Goal: Transaction & Acquisition: Purchase product/service

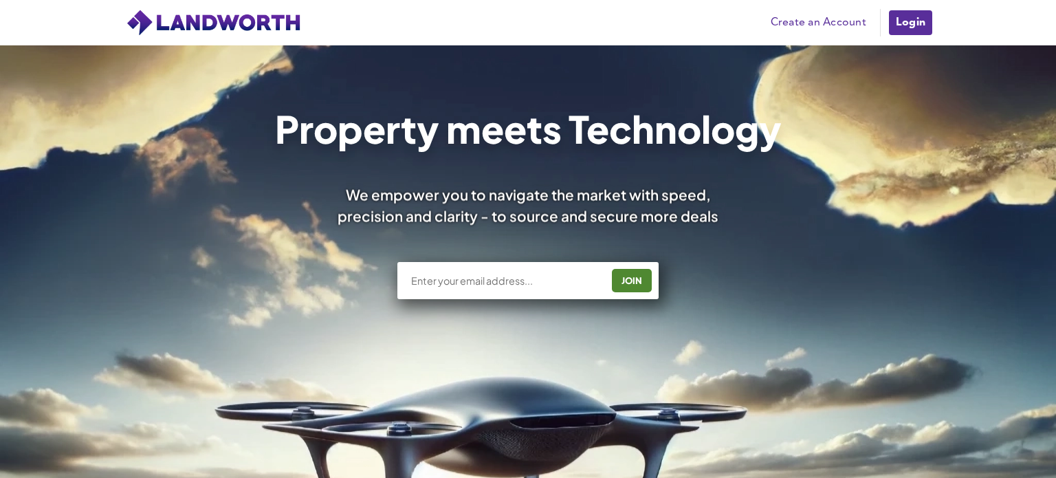
click at [895, 21] on link "Login" at bounding box center [911, 23] width 46 height 28
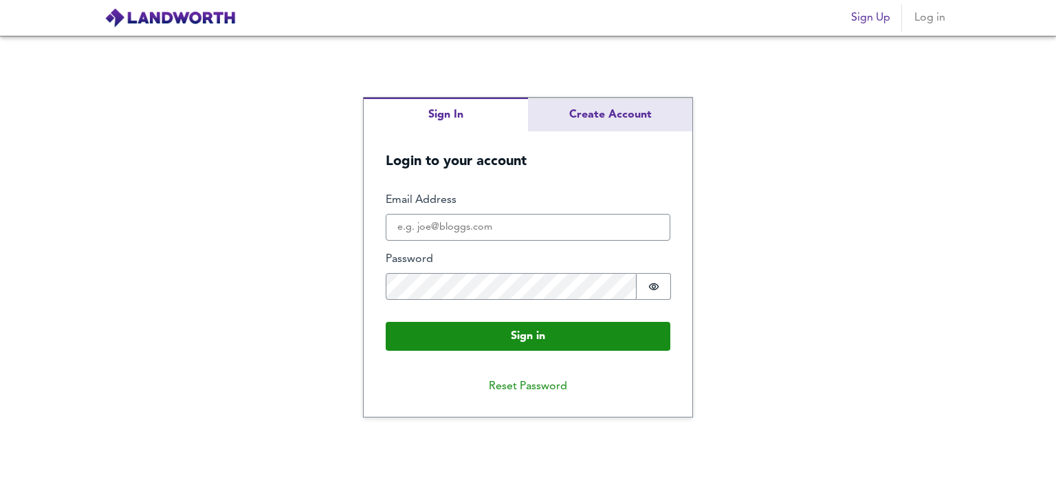
click at [596, 120] on div "Sign In Create Account Login to your account Sign in Email Address Password Pas…" at bounding box center [528, 257] width 329 height 319
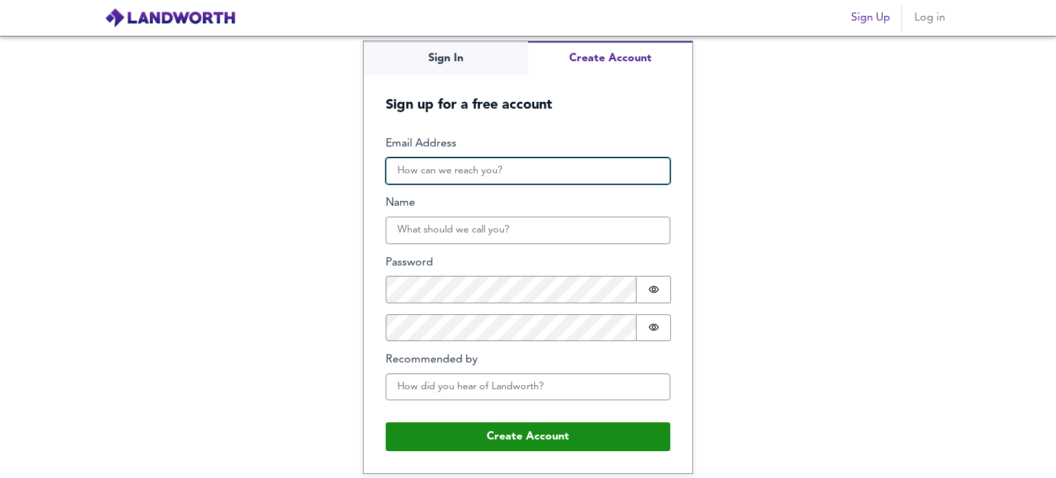
click at [539, 160] on input "Email Address" at bounding box center [528, 171] width 285 height 28
type input "[EMAIL_ADDRESS][DOMAIN_NAME]"
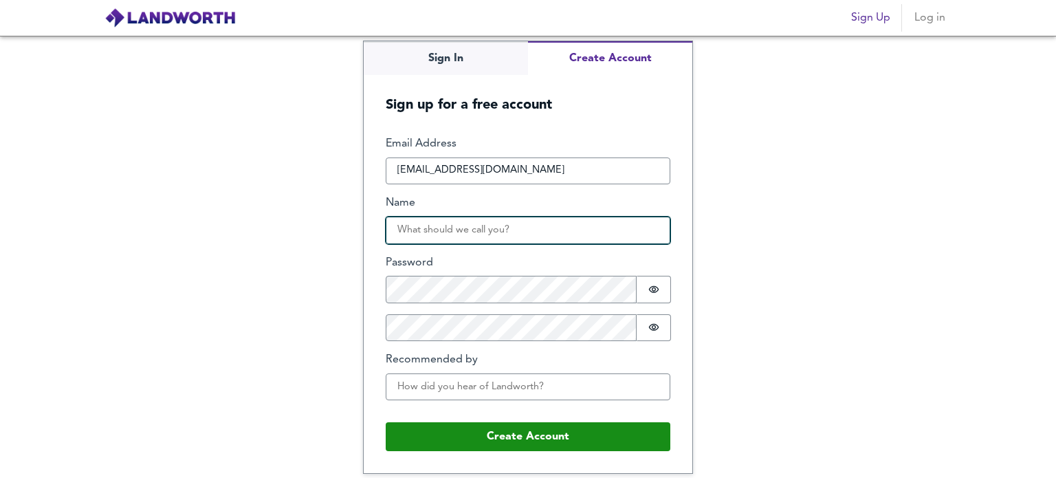
click at [529, 219] on input "Name" at bounding box center [528, 231] width 285 height 28
type input "Genís"
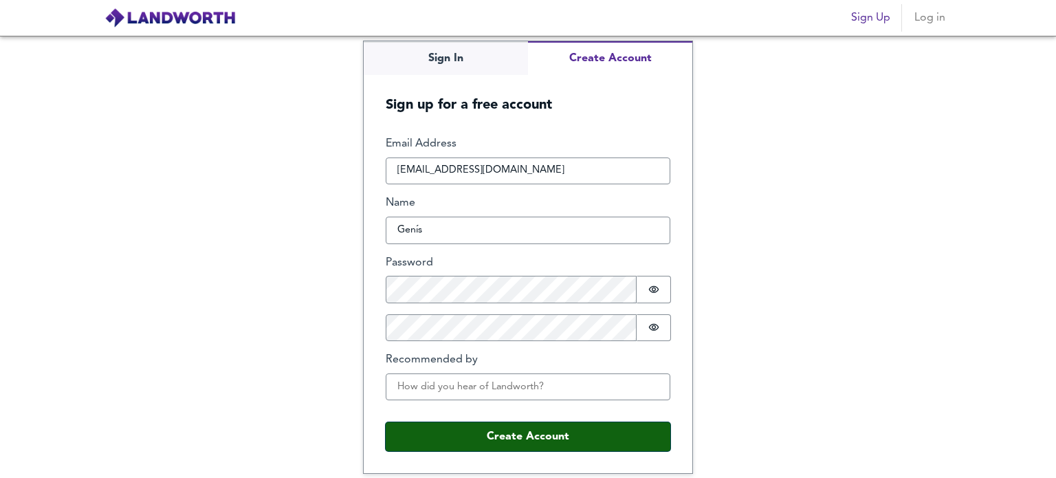
click at [488, 430] on button "Create Account" at bounding box center [528, 436] width 285 height 29
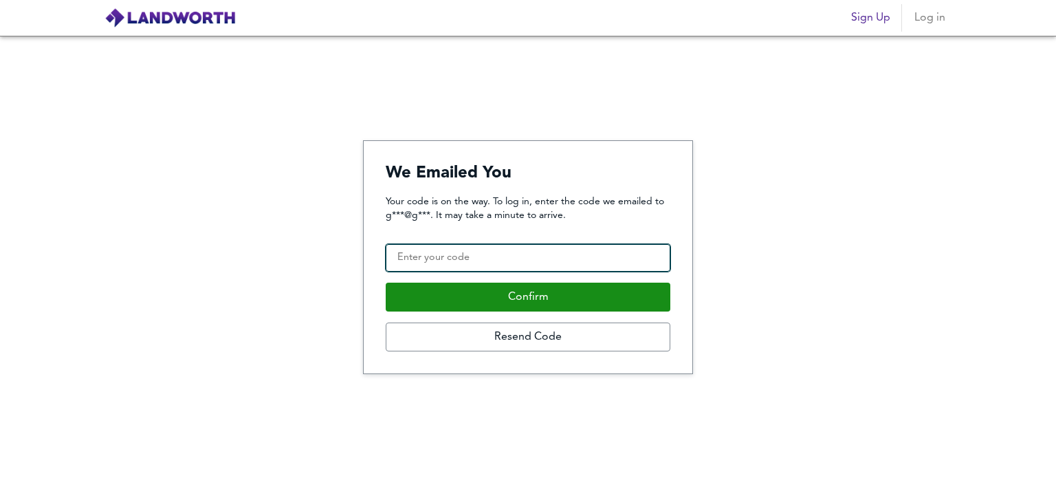
click at [525, 258] on input "Confirmation Code" at bounding box center [528, 258] width 285 height 28
click at [518, 248] on input "Confirmation Code" at bounding box center [528, 258] width 285 height 28
paste input "204458"
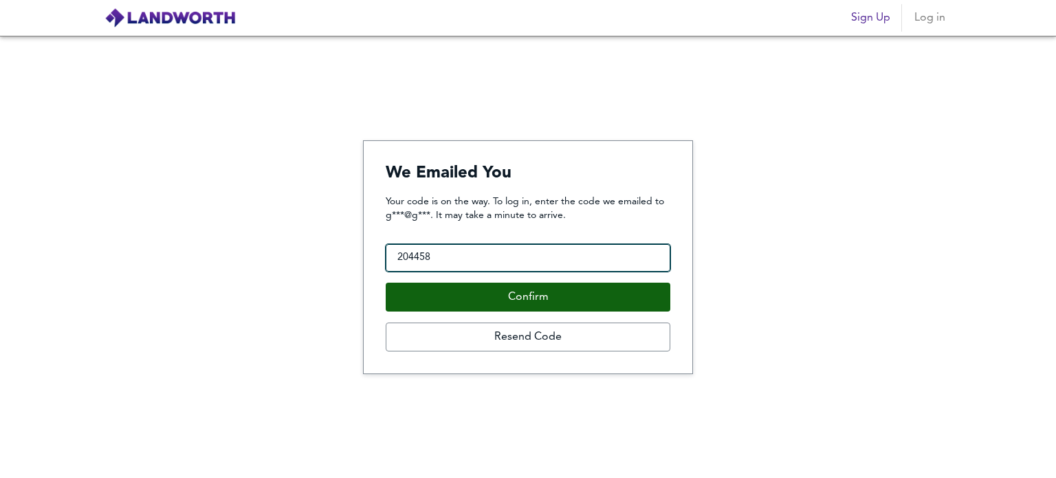
type input "204458"
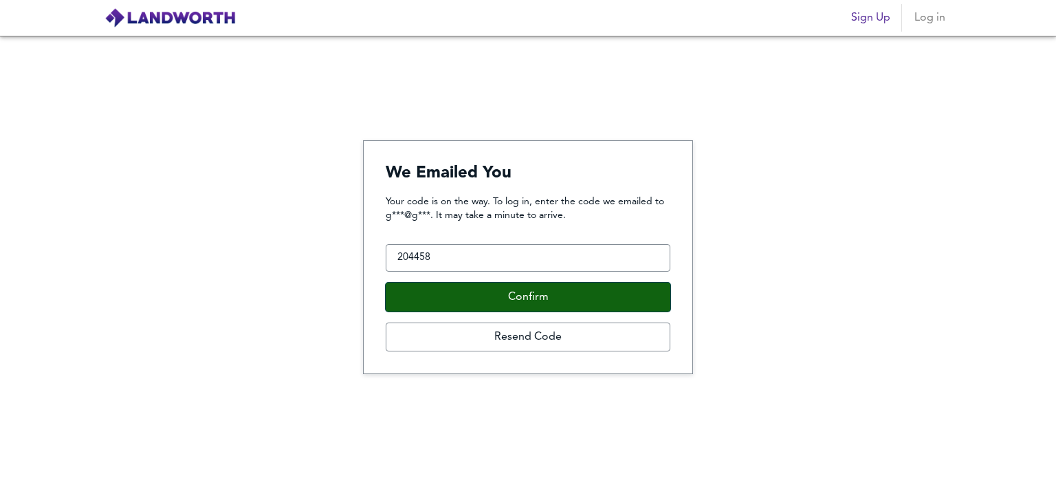
click at [525, 298] on button "Confirm" at bounding box center [528, 297] width 285 height 29
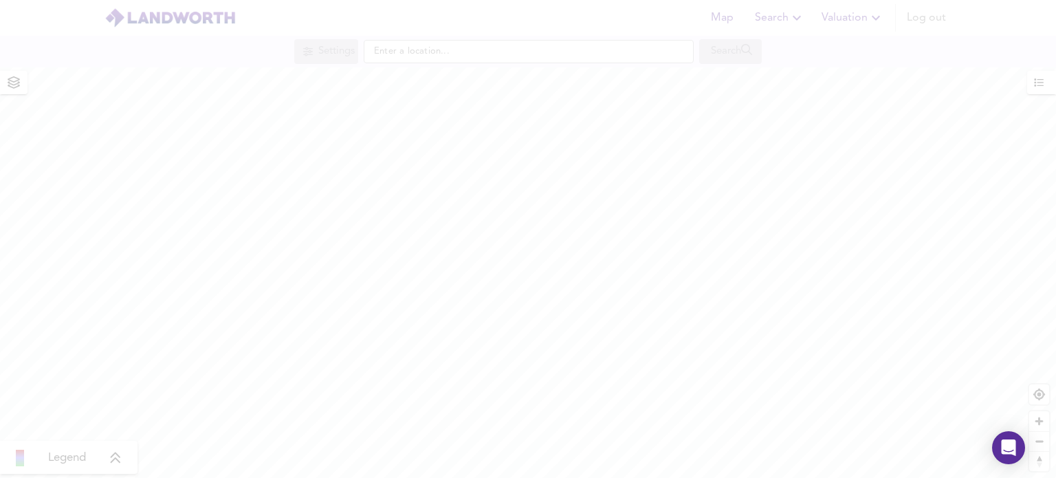
click at [435, 50] on div at bounding box center [528, 239] width 1056 height 478
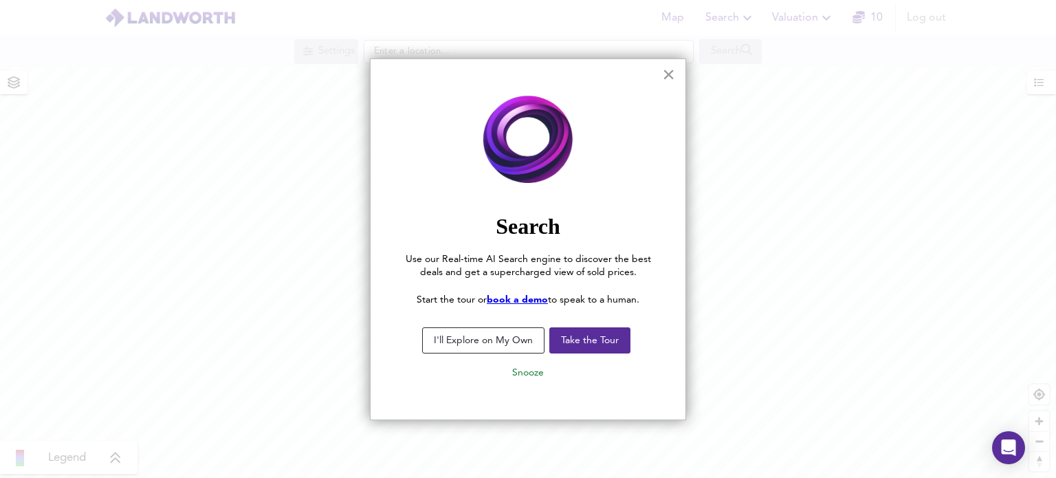
click at [670, 69] on button "×" at bounding box center [668, 74] width 13 height 22
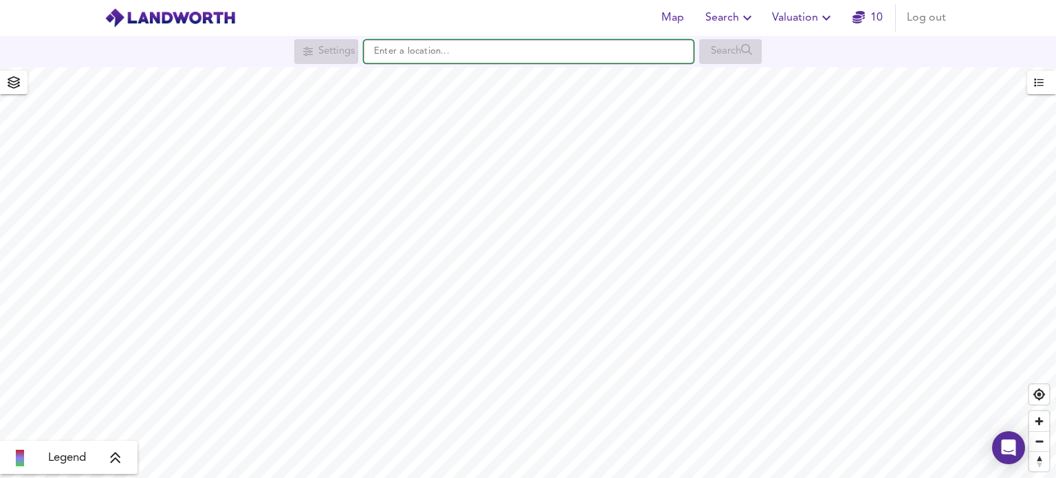
click at [454, 54] on input "text" at bounding box center [529, 51] width 330 height 23
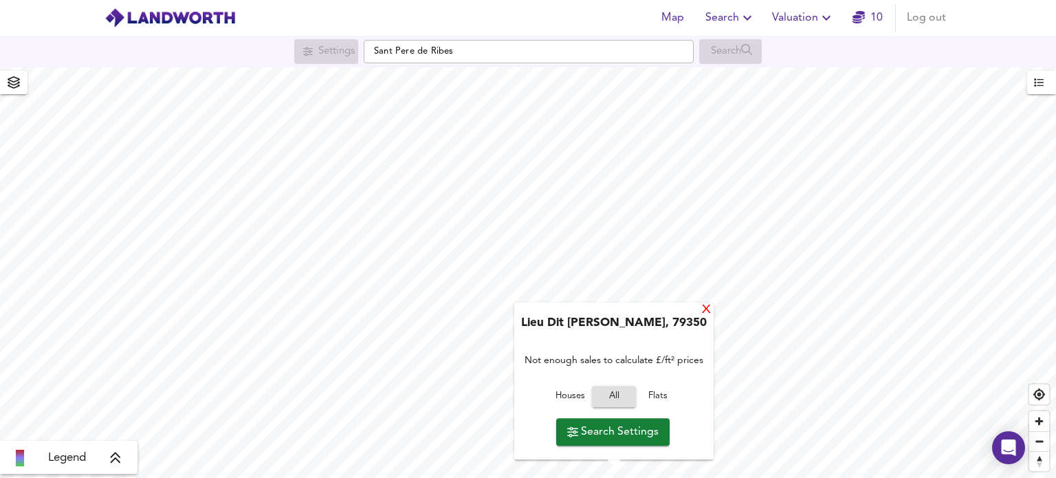
click at [701, 316] on div "X" at bounding box center [707, 310] width 12 height 13
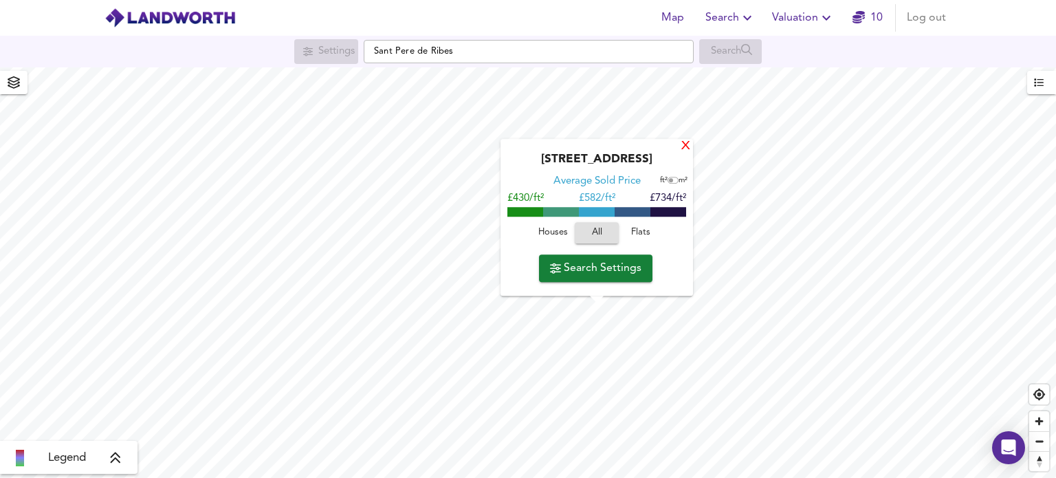
click at [689, 152] on div "X" at bounding box center [686, 146] width 12 height 13
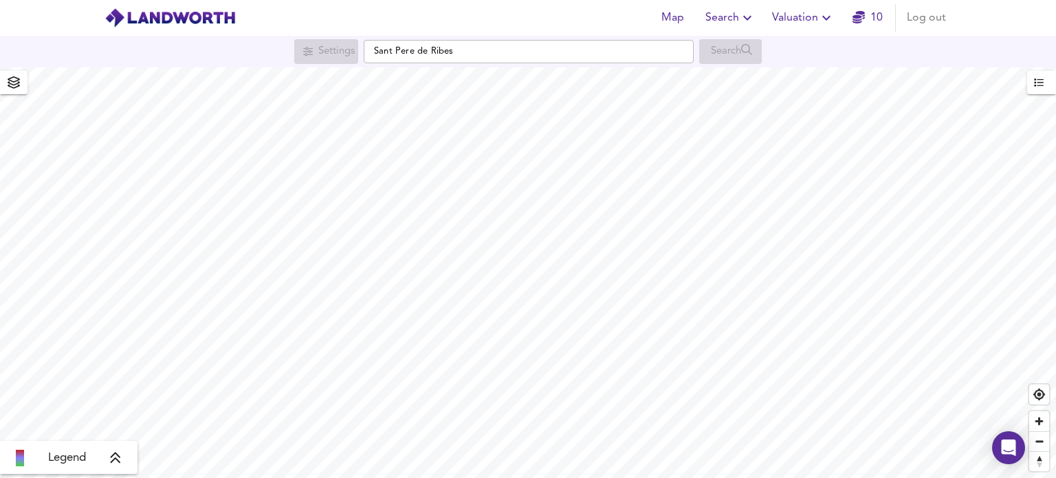
click at [590, 43] on div "Map Search Valuation 10 Log out Settings Sant Pere de Ribes Search Legend UK Av…" at bounding box center [528, 239] width 1056 height 478
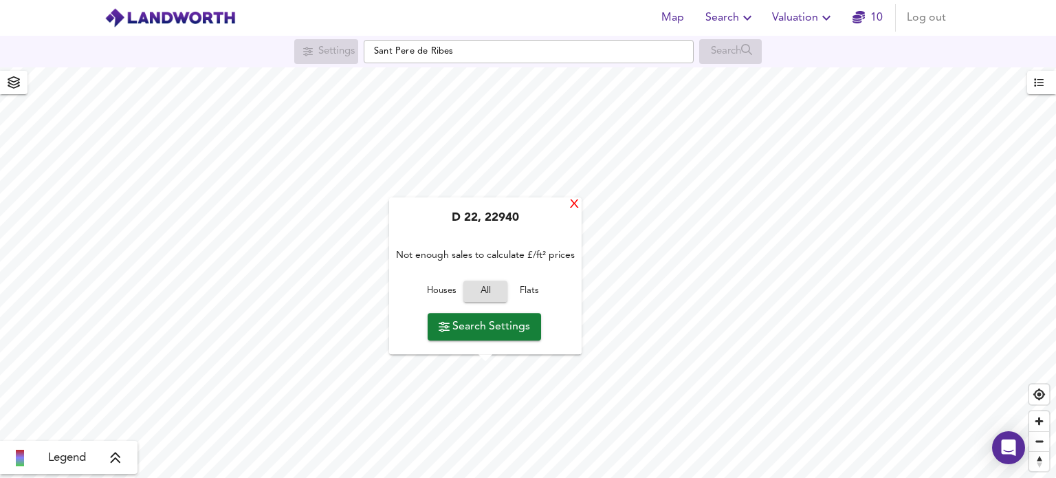
click at [572, 204] on div "X" at bounding box center [575, 205] width 12 height 13
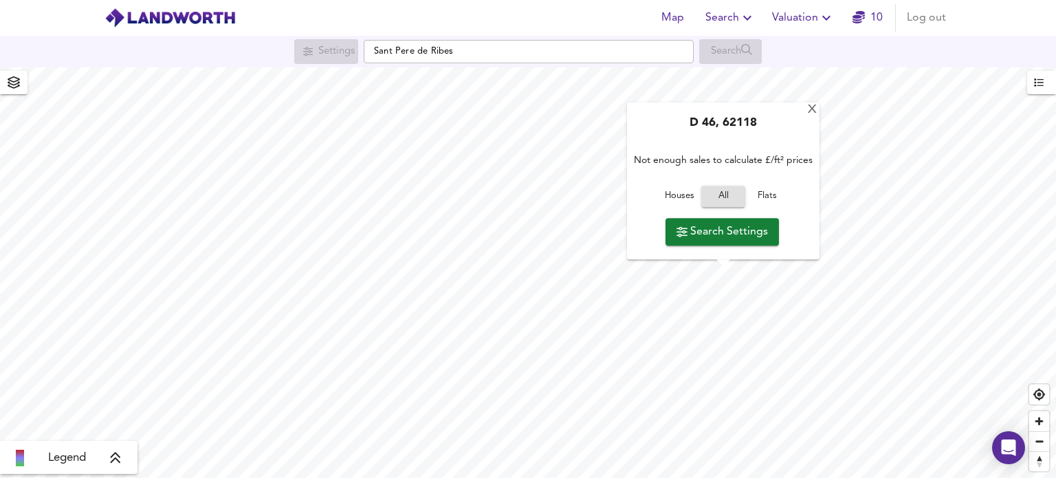
click at [628, 135] on div "D 46, 62118 Not enough sales to calculate £/ft² prices Houses All Flats Search …" at bounding box center [723, 181] width 193 height 157
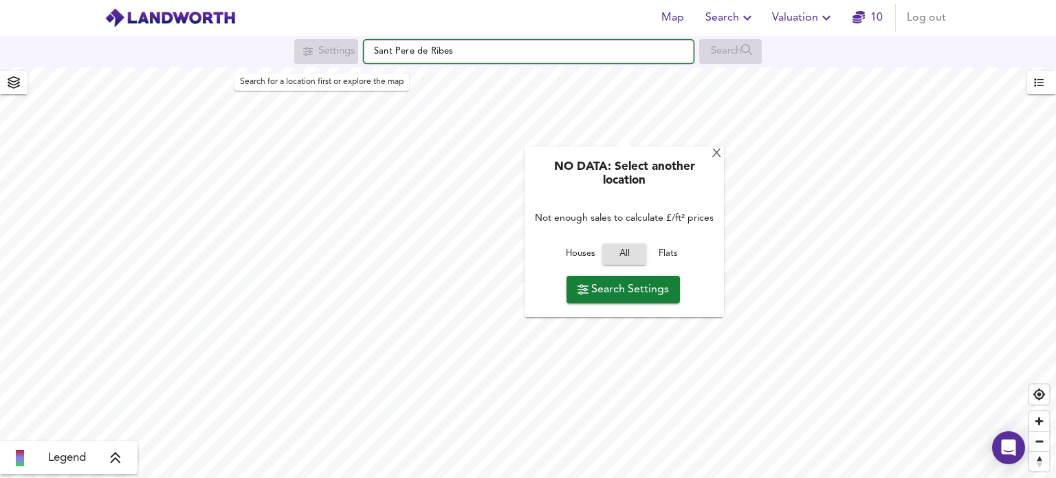
drag, startPoint x: 469, startPoint y: 54, endPoint x: 310, endPoint y: 48, distance: 159.0
click at [310, 48] on div "Settings Sant Pere de Ribes Search" at bounding box center [528, 51] width 1056 height 25
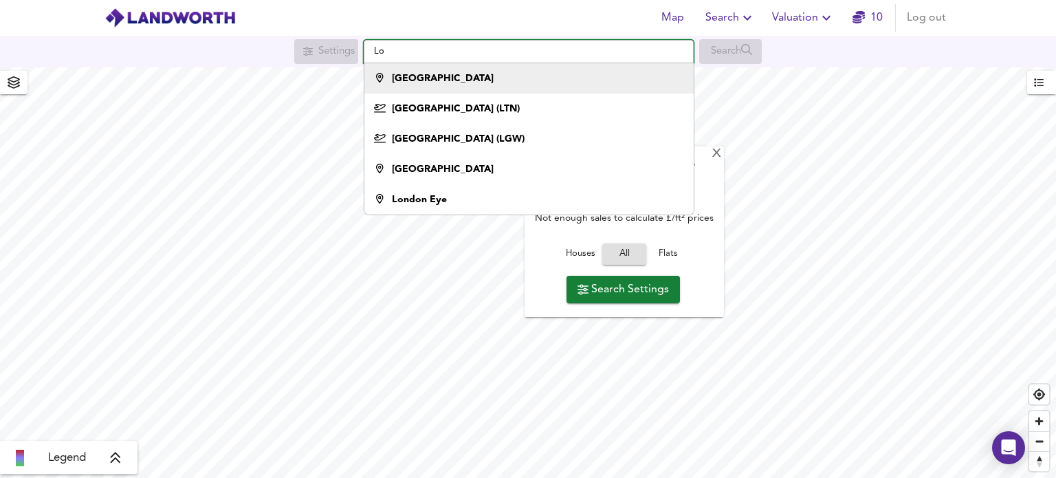
type input "L"
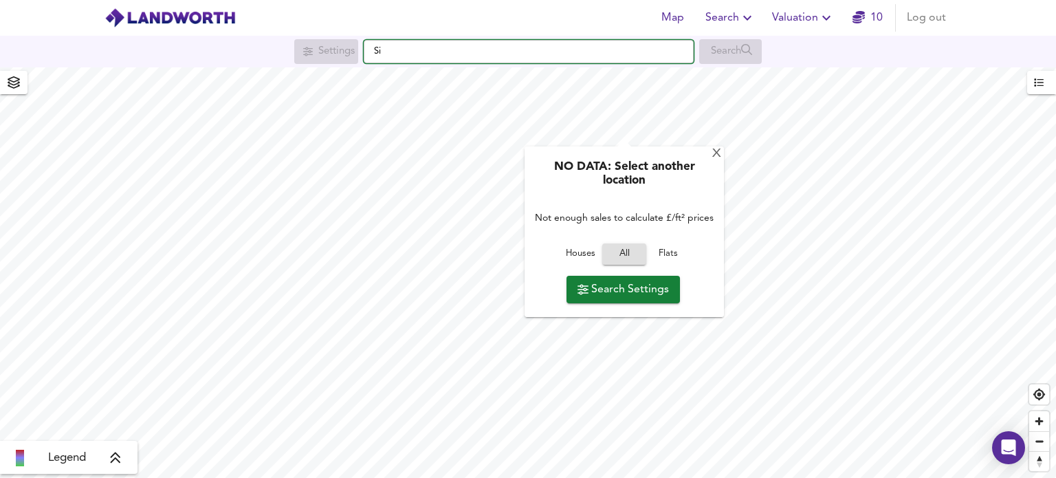
type input "S"
type input "London"
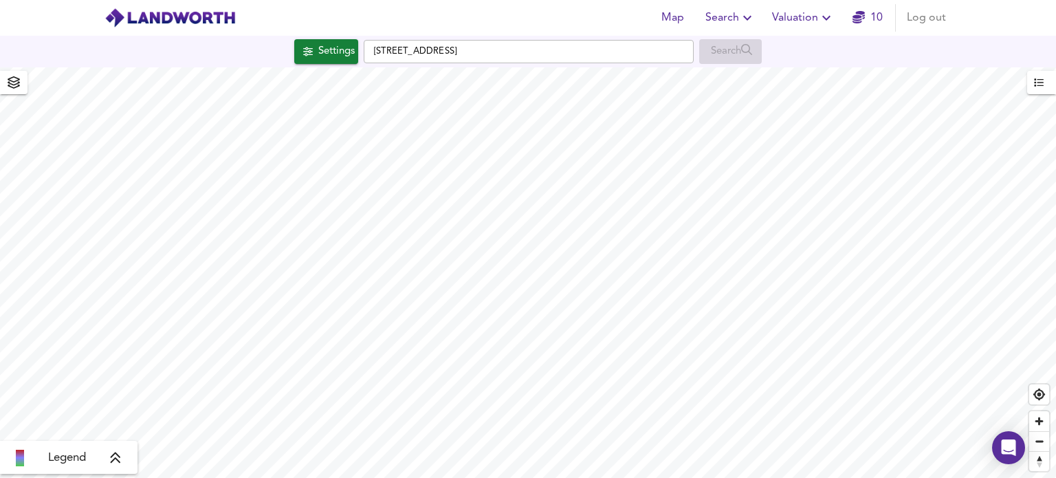
checkbox input "false"
checkbox input "true"
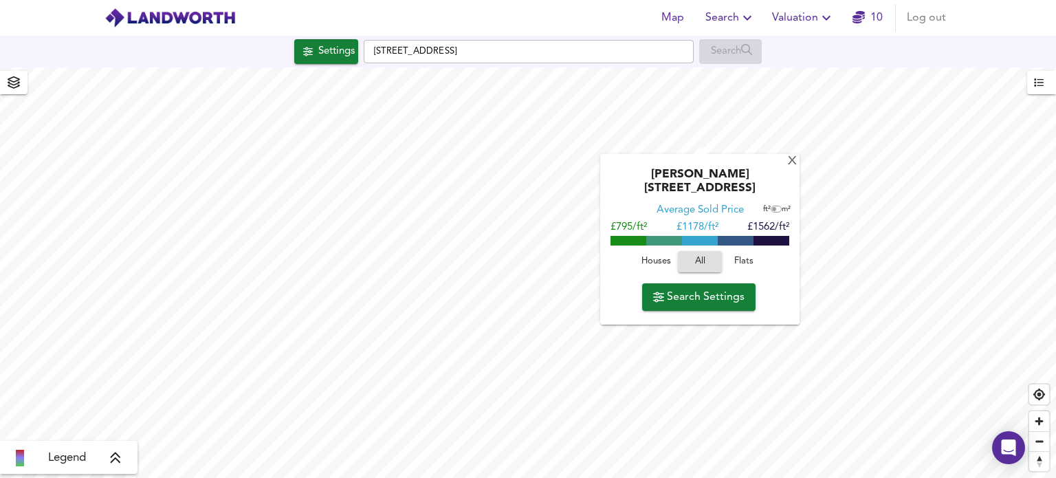
click at [661, 294] on icon "button" at bounding box center [658, 297] width 11 height 10
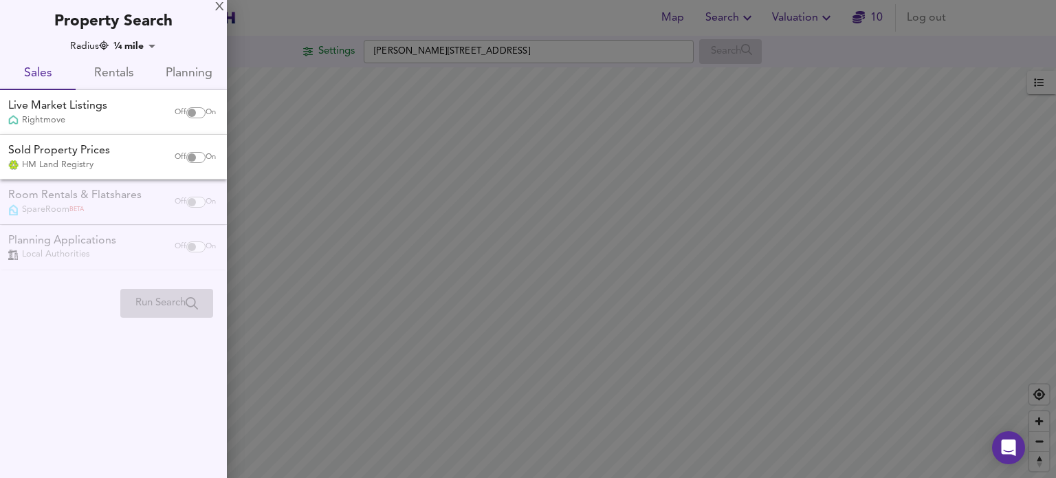
click at [212, 6] on div "Property Search" at bounding box center [113, 16] width 227 height 32
click at [214, 6] on div "Property Search" at bounding box center [113, 16] width 227 height 32
click at [215, 6] on div "X" at bounding box center [219, 8] width 9 height 10
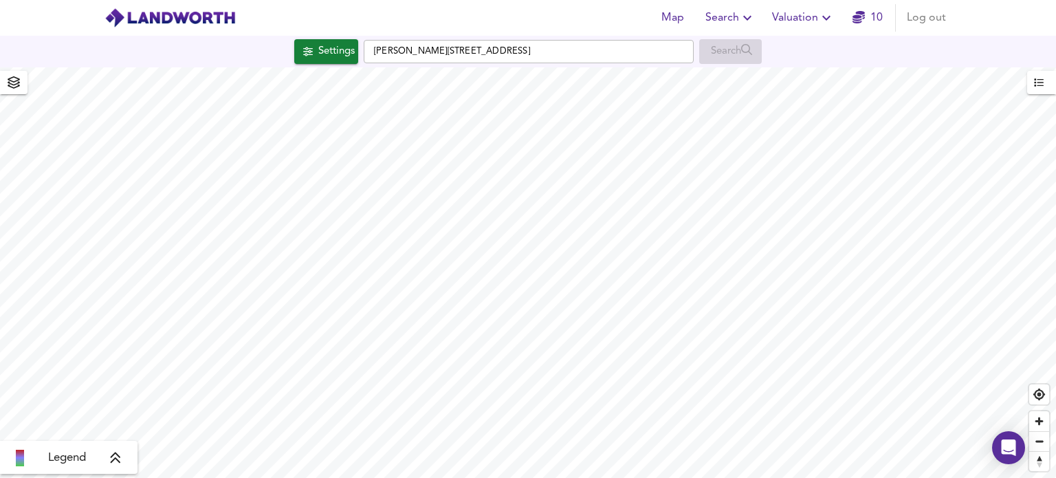
type input "595"
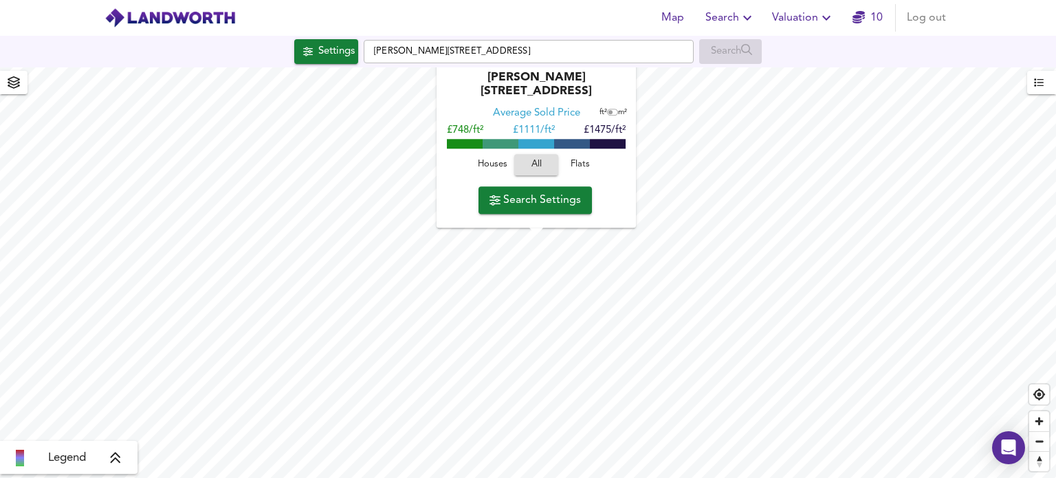
click at [518, 197] on span "Search Settings" at bounding box center [535, 199] width 91 height 19
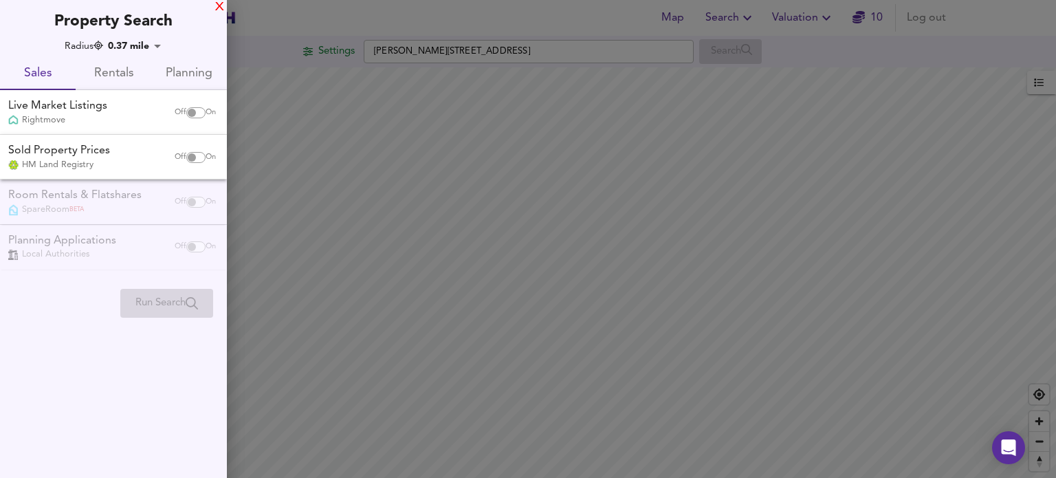
click at [222, 8] on div "X" at bounding box center [219, 8] width 9 height 10
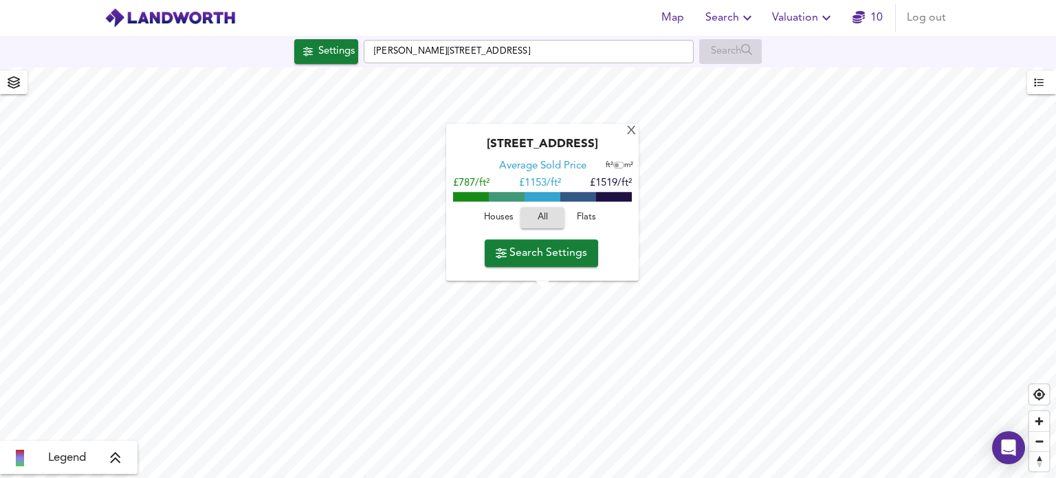
click at [505, 228] on button "Houses" at bounding box center [499, 218] width 44 height 21
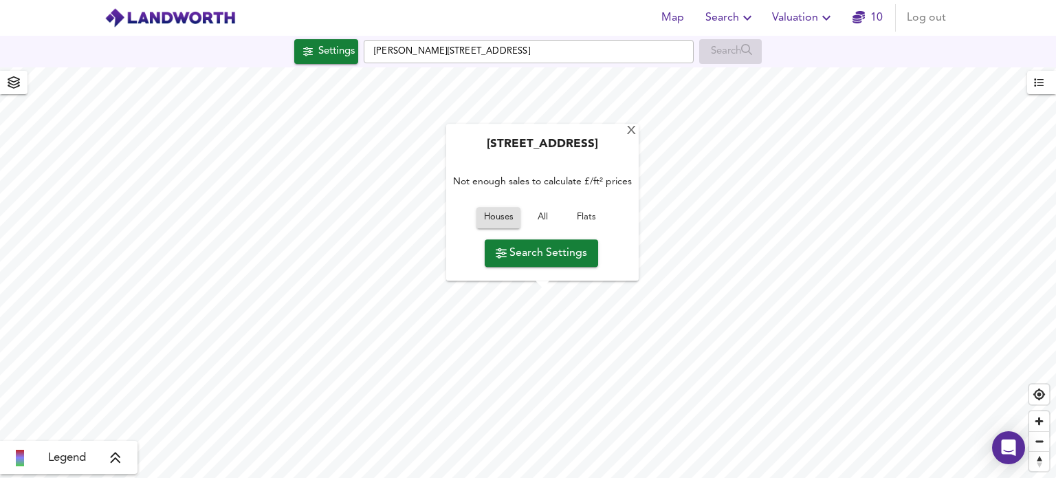
click at [571, 209] on button "Flats" at bounding box center [587, 218] width 44 height 21
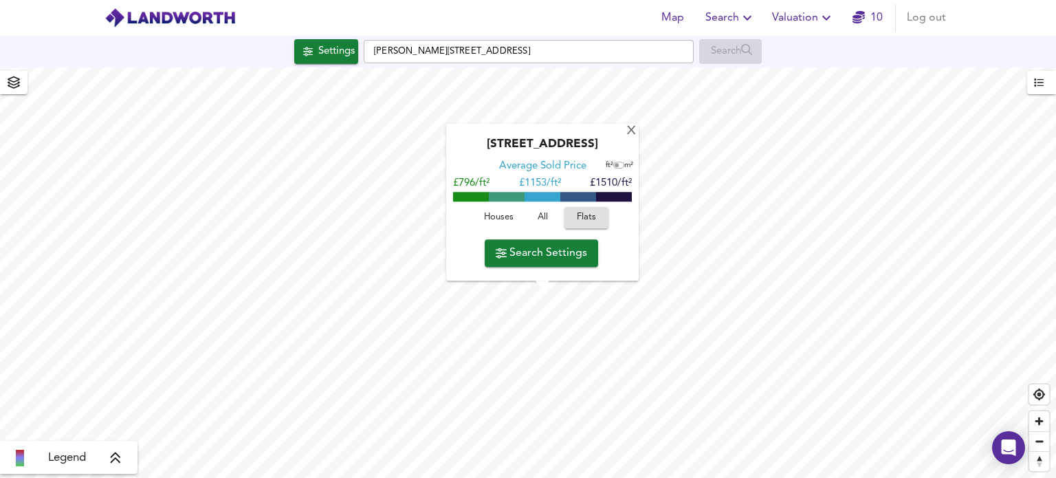
click at [548, 212] on span "All" at bounding box center [542, 218] width 37 height 16
click at [677, 19] on span "Map" at bounding box center [672, 17] width 33 height 19
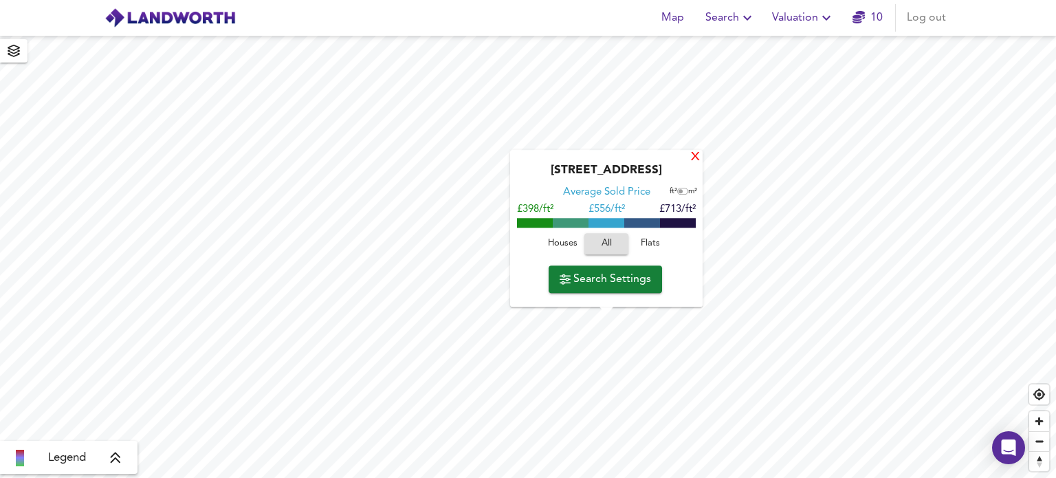
click at [694, 154] on div "X" at bounding box center [696, 157] width 12 height 13
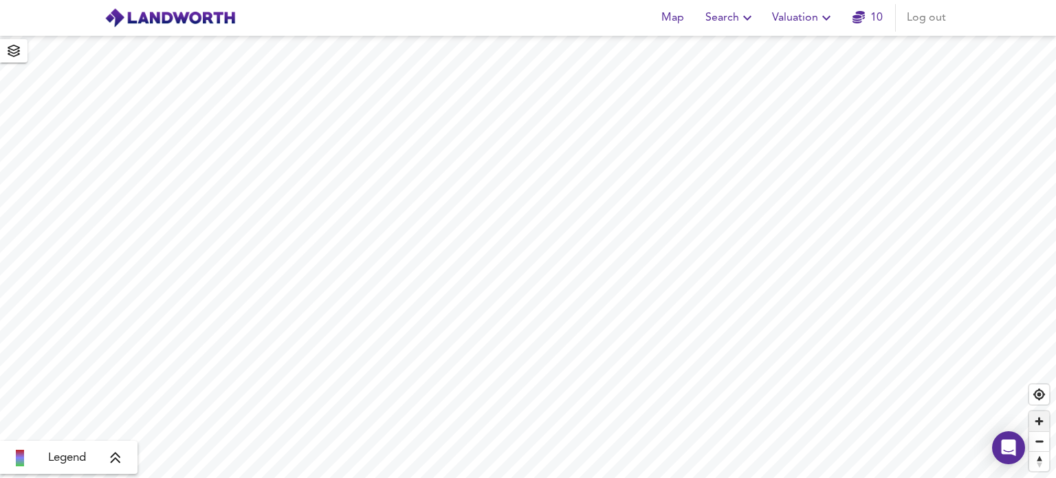
click at [1035, 418] on span "Zoom in" at bounding box center [1039, 421] width 20 height 20
click at [1040, 441] on span "Zoom out" at bounding box center [1039, 441] width 20 height 19
click at [1038, 462] on span "Reset bearing to north" at bounding box center [1039, 461] width 20 height 21
click at [1038, 462] on span "Reset bearing to north" at bounding box center [1039, 461] width 20 height 19
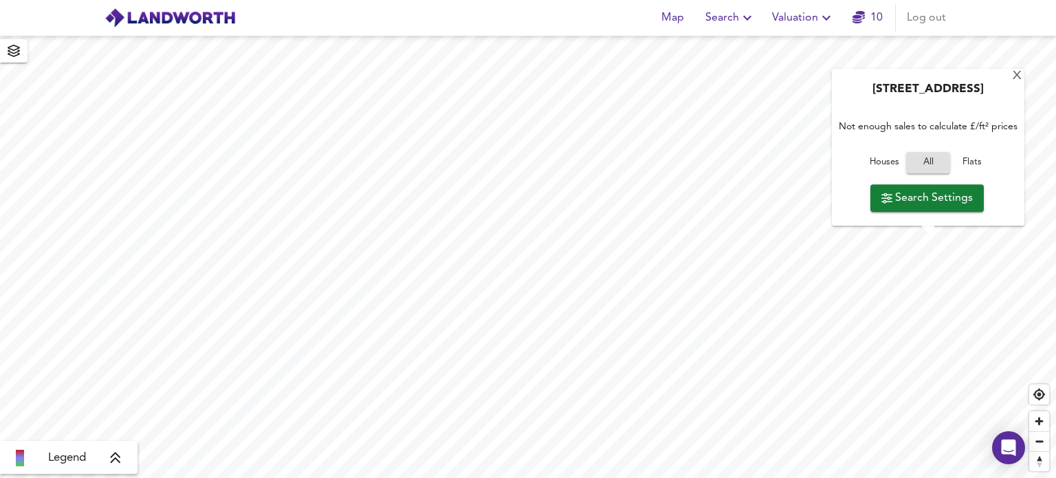
click at [924, 188] on span "Search Settings" at bounding box center [926, 197] width 91 height 19
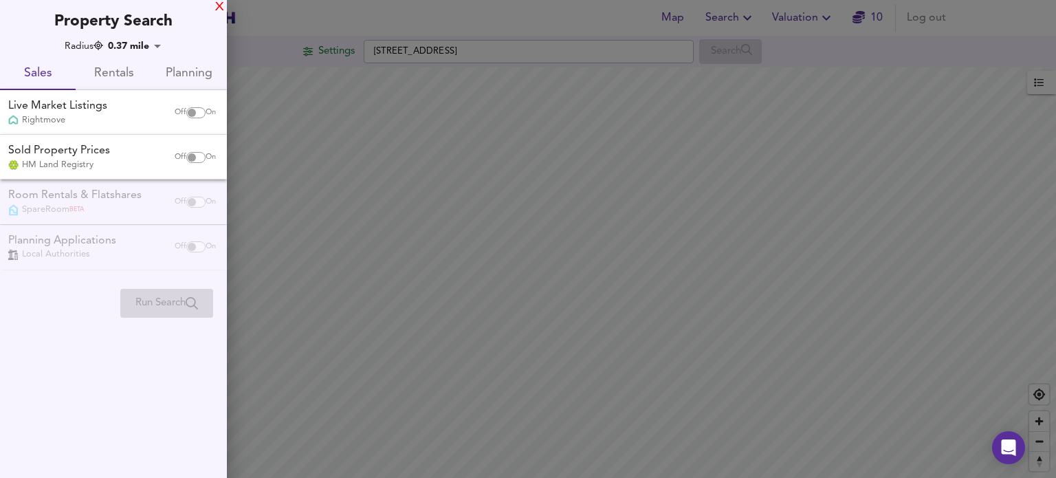
click at [220, 3] on div "X" at bounding box center [219, 8] width 9 height 10
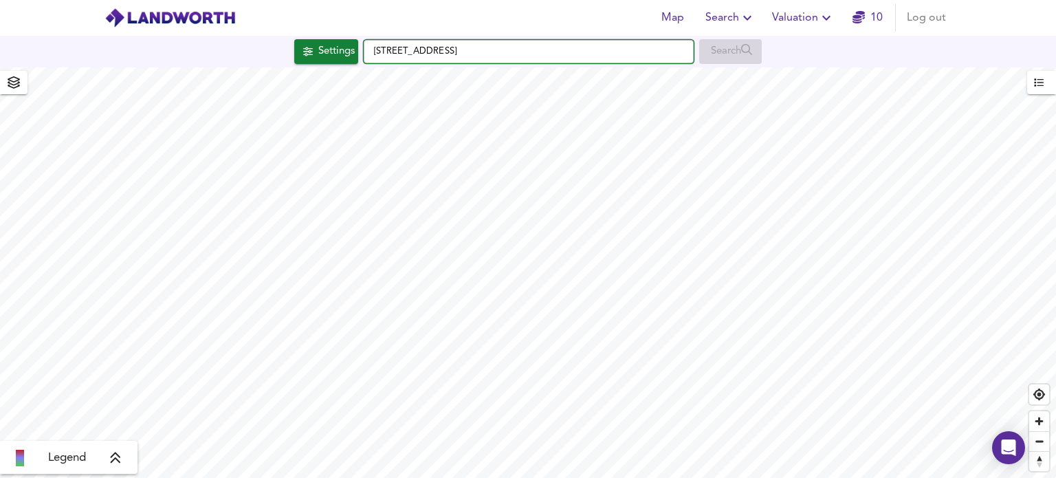
click at [481, 52] on input "Fir Lane, NR20 4QR" at bounding box center [529, 51] width 330 height 23
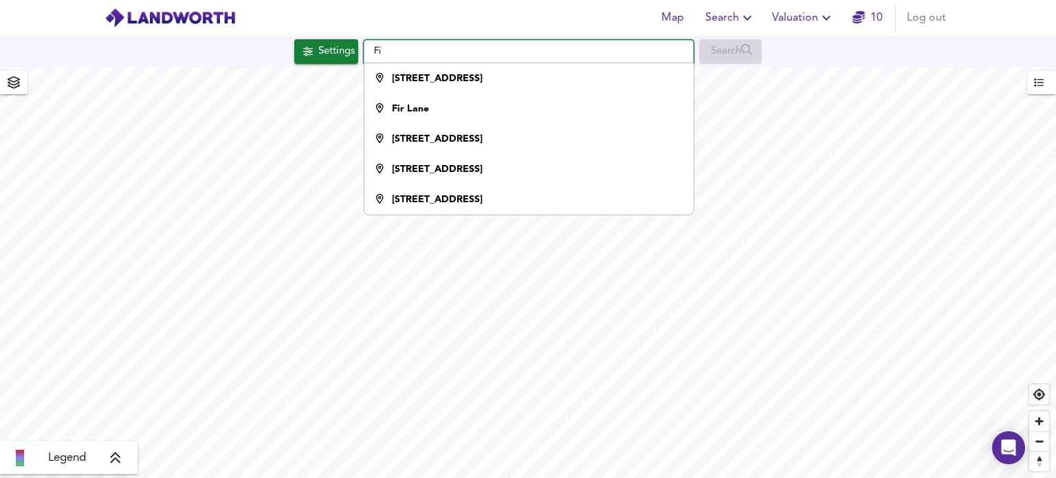
type input "F"
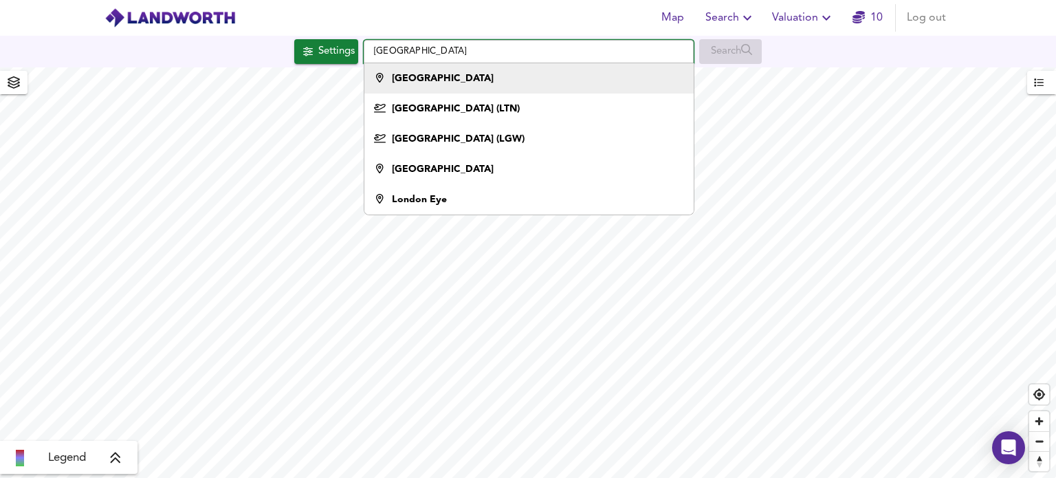
type input "London"
click at [402, 83] on strong "London" at bounding box center [443, 79] width 102 height 10
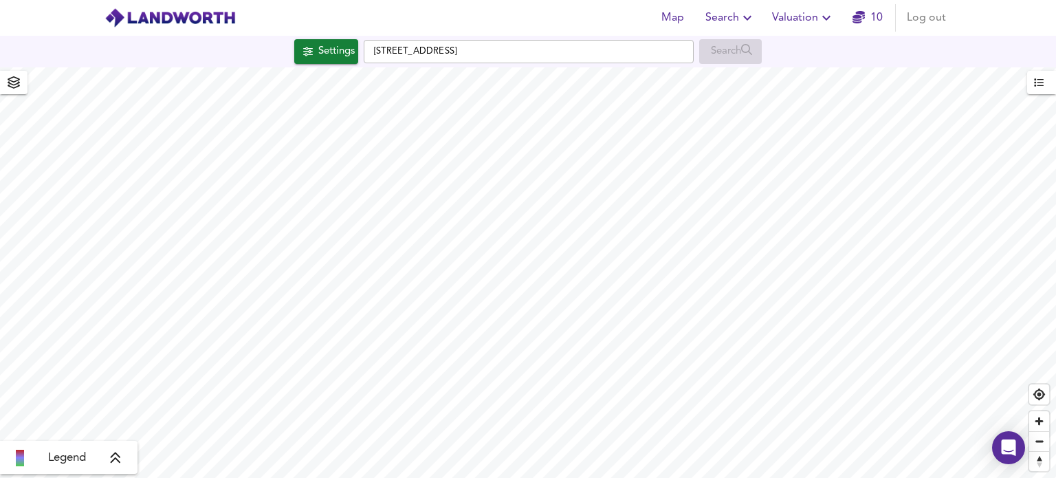
checkbox input "false"
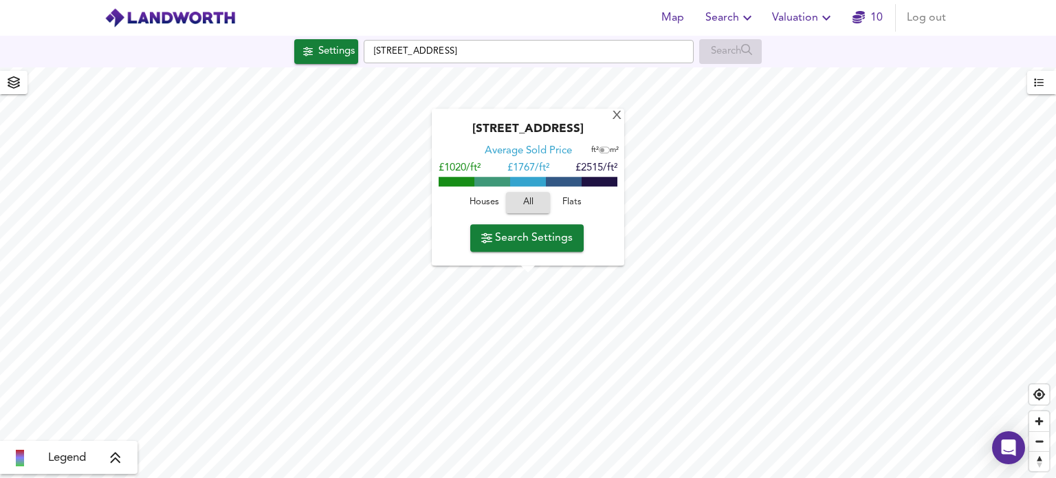
click at [13, 80] on icon "button" at bounding box center [14, 82] width 14 height 12
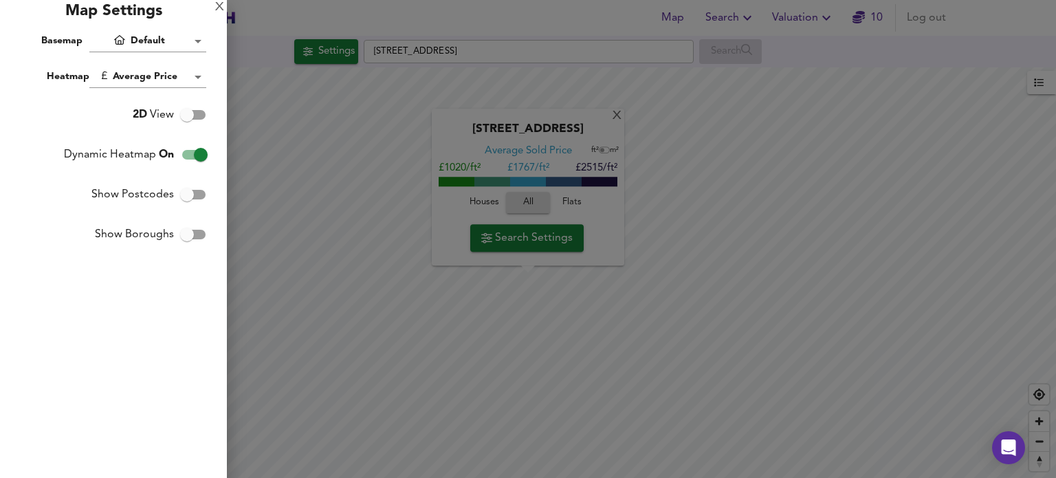
click at [171, 46] on body "Map Search Valuation 10 Log out Settings Charing Cross, SW1A 2DX Search X Chari…" at bounding box center [528, 239] width 1056 height 478
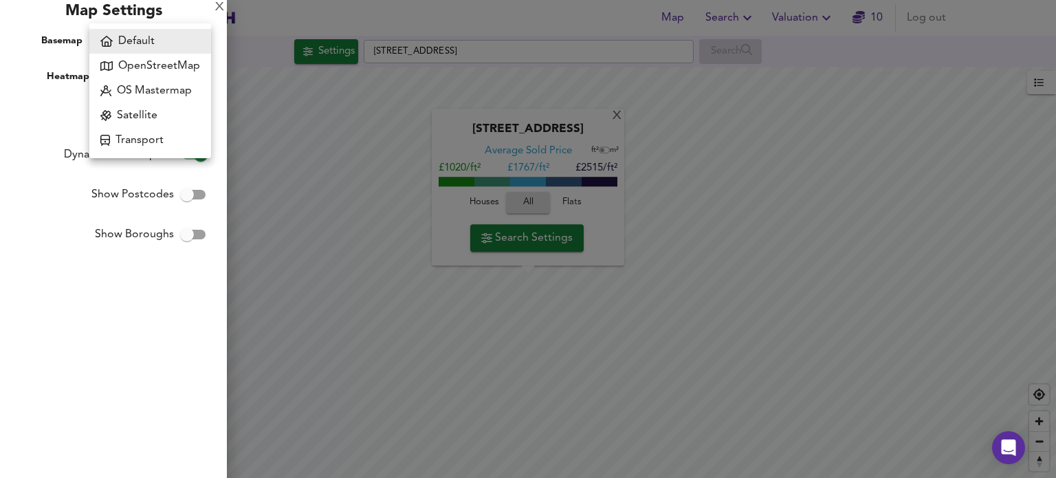
click at [58, 119] on div at bounding box center [528, 239] width 1056 height 478
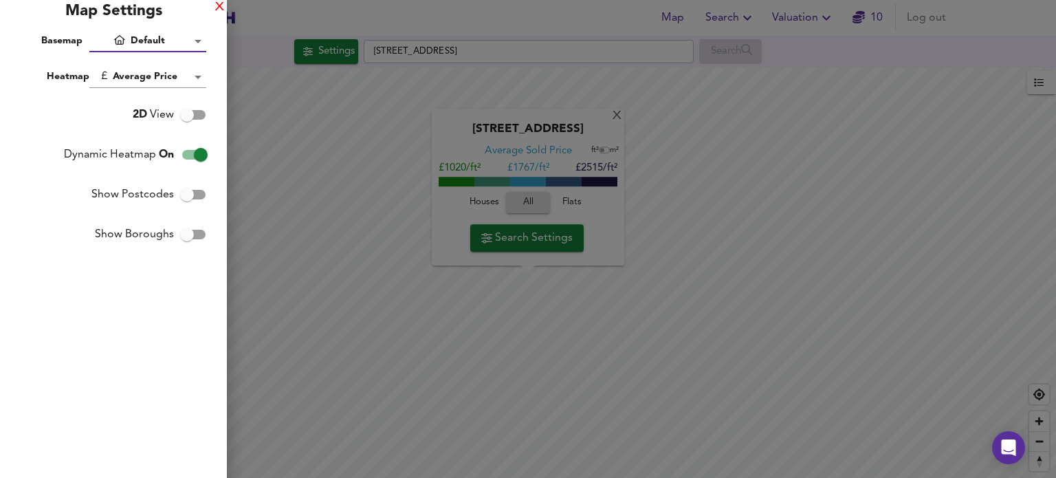
click at [220, 6] on div "X" at bounding box center [219, 8] width 9 height 10
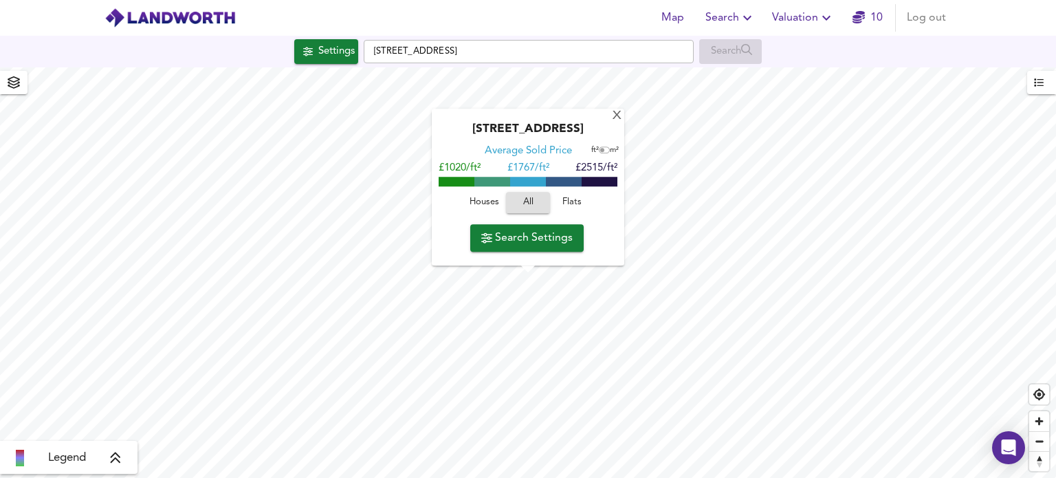
click at [123, 455] on div "Legend" at bounding box center [68, 458] width 129 height 17
click at [124, 366] on icon at bounding box center [126, 360] width 12 height 14
click at [542, 245] on span "Search Settings" at bounding box center [526, 237] width 91 height 19
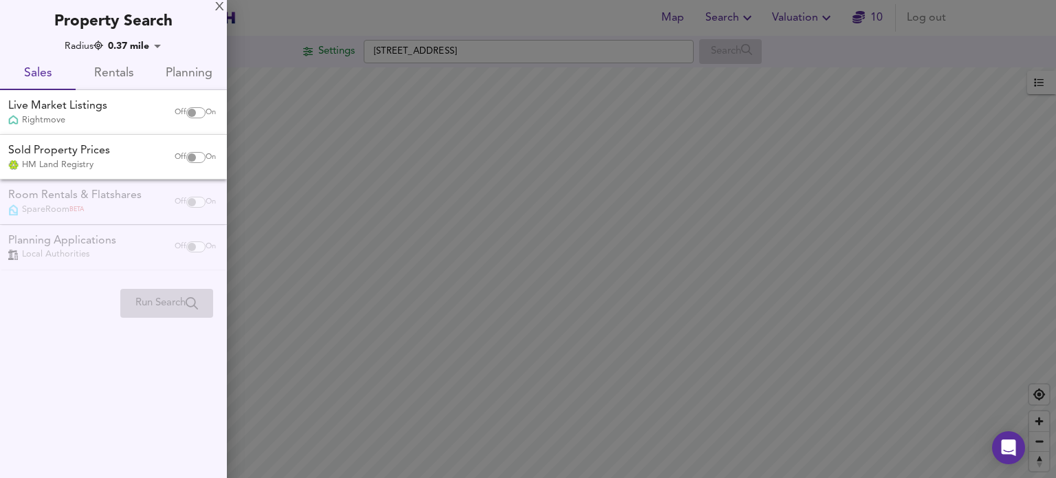
click at [132, 74] on span "Rentals" at bounding box center [113, 73] width 59 height 21
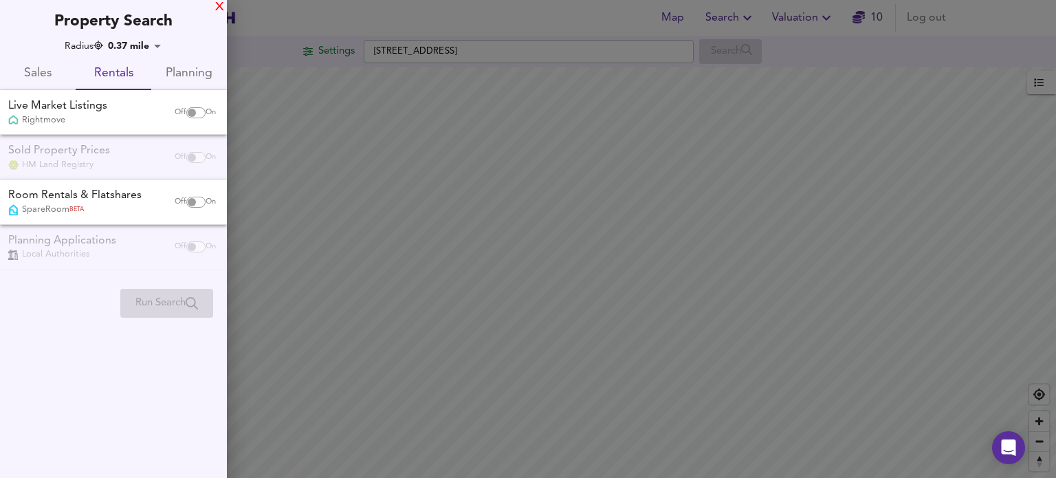
click at [219, 6] on div "X" at bounding box center [219, 8] width 9 height 10
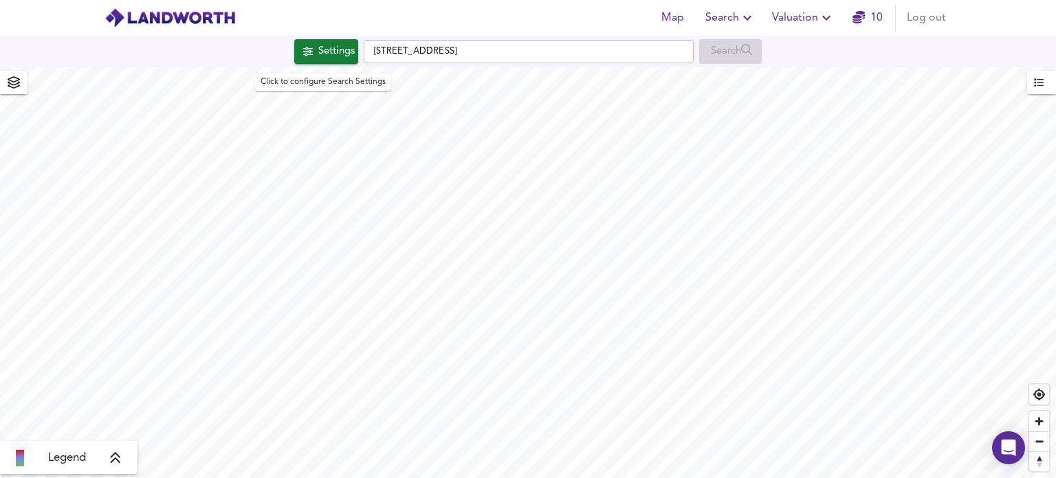
click at [325, 50] on div "Settings" at bounding box center [336, 52] width 36 height 18
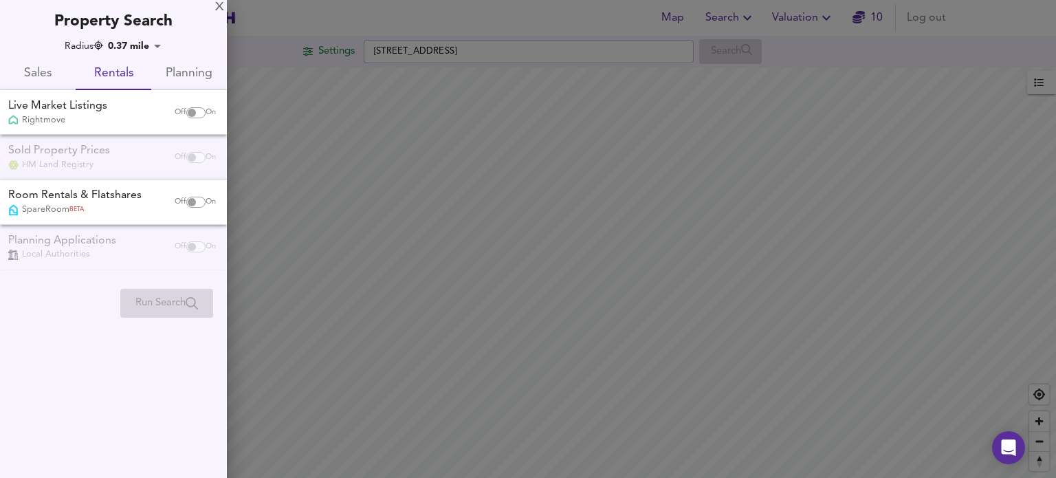
click at [43, 74] on span "Sales" at bounding box center [37, 73] width 59 height 21
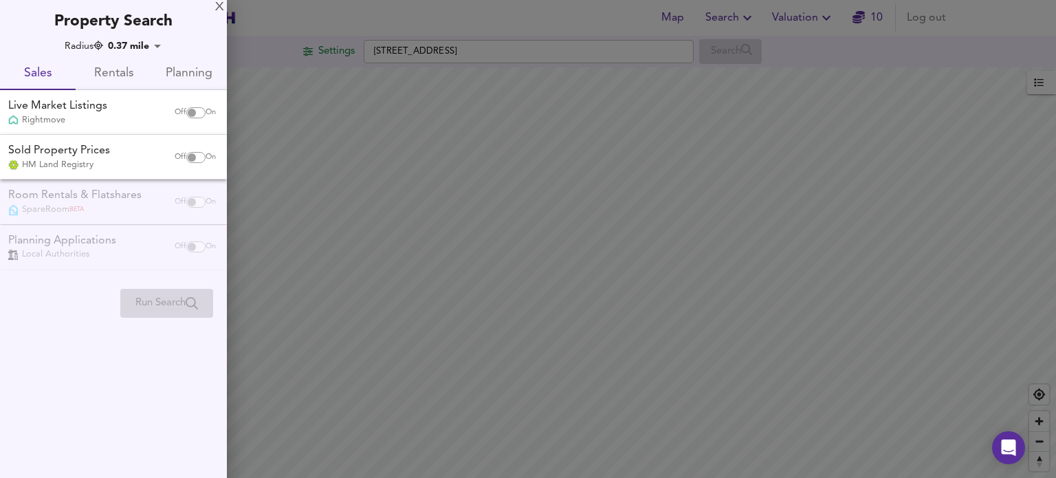
click at [182, 123] on div "Off On" at bounding box center [195, 113] width 58 height 28
checkbox input "true"
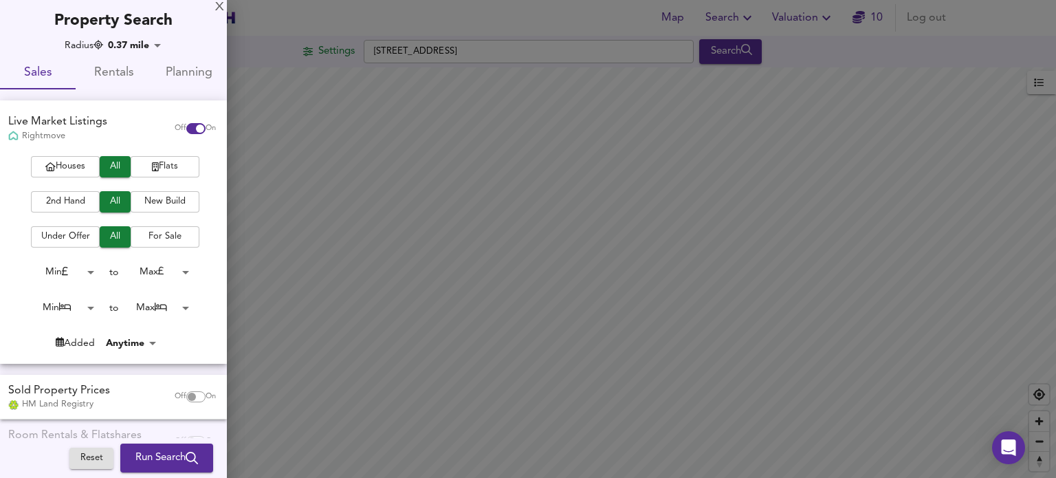
scroll to position [85, 0]
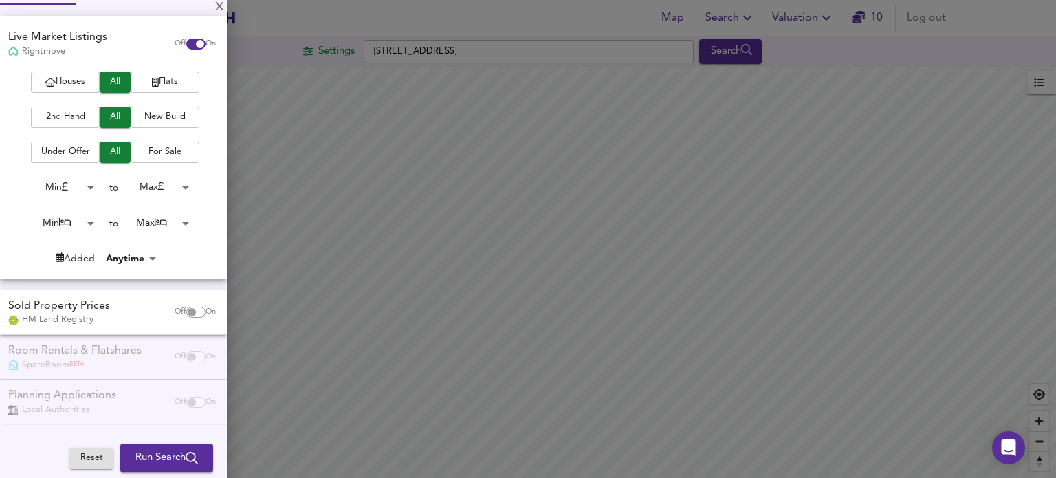
click at [158, 460] on span "Run Search" at bounding box center [166, 458] width 63 height 18
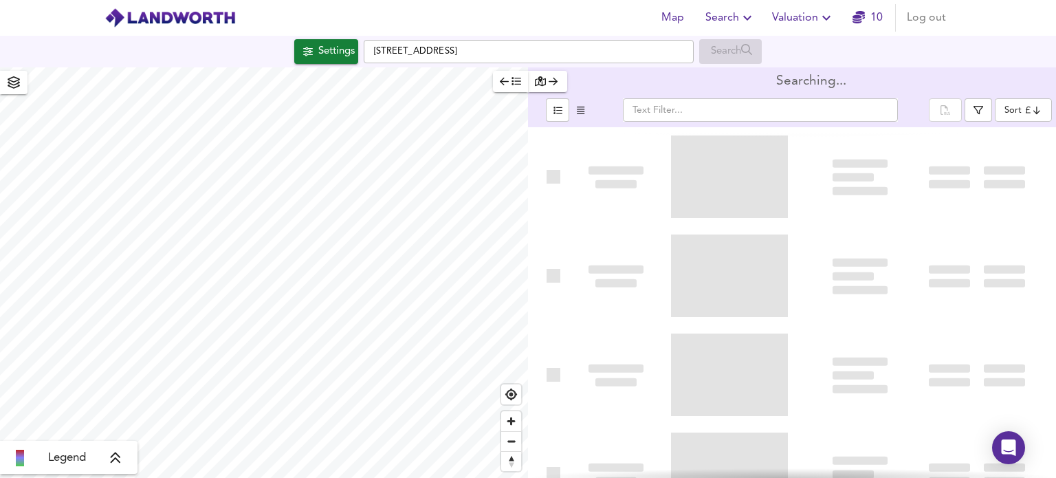
type input "bestdeal"
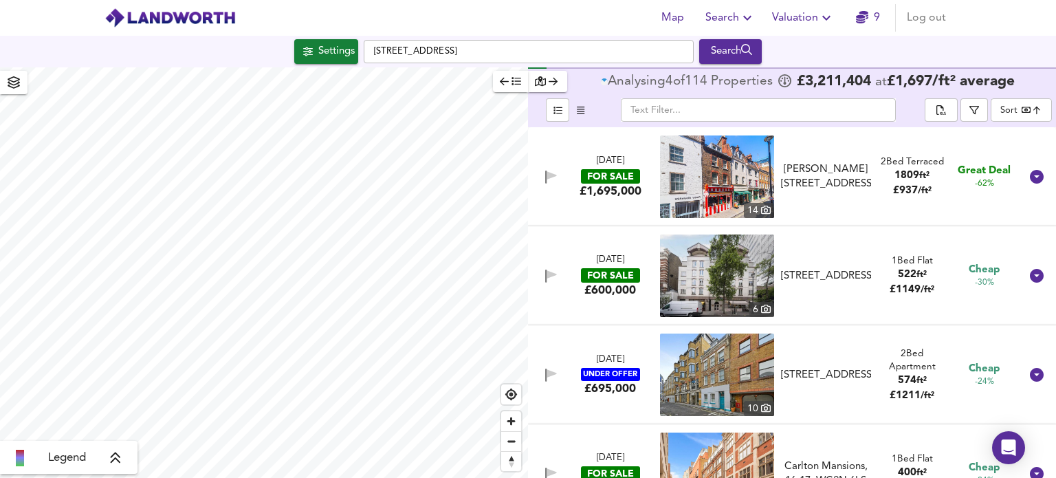
click at [604, 254] on div "28 Aug 2025" at bounding box center [611, 260] width 28 height 13
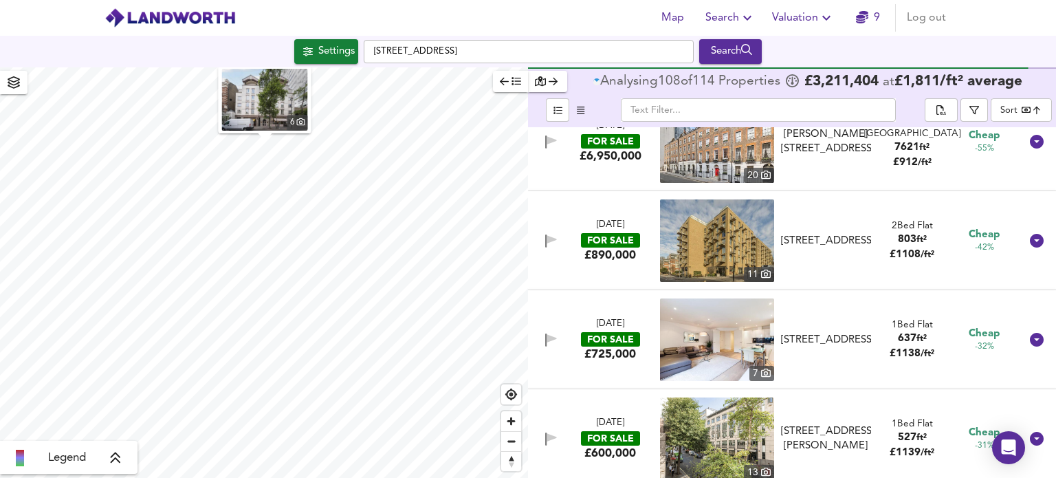
scroll to position [434, 0]
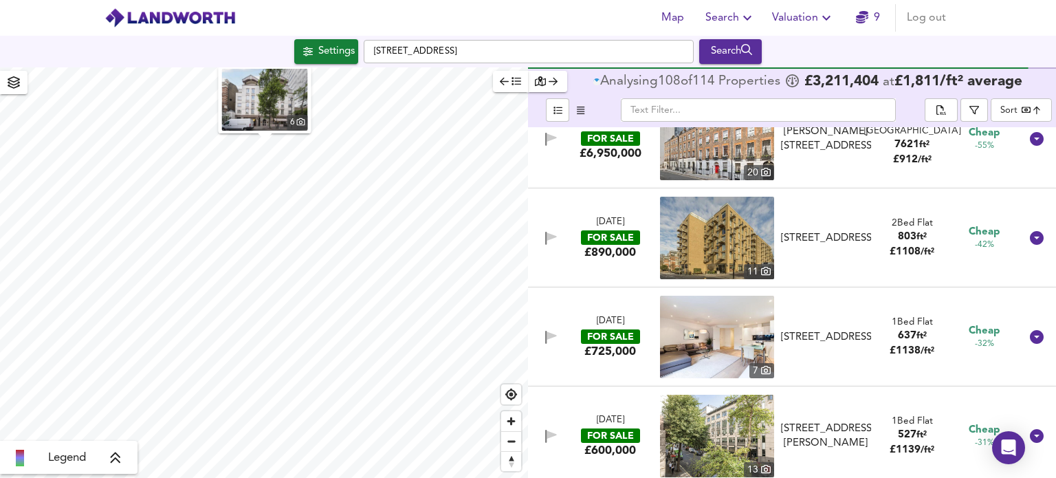
click at [635, 305] on div "11 Aug 2025 FOR SALE £725,000 7 Bull Inn Court, Covent Garden, London, WC2R 0NP…" at bounding box center [776, 337] width 490 height 83
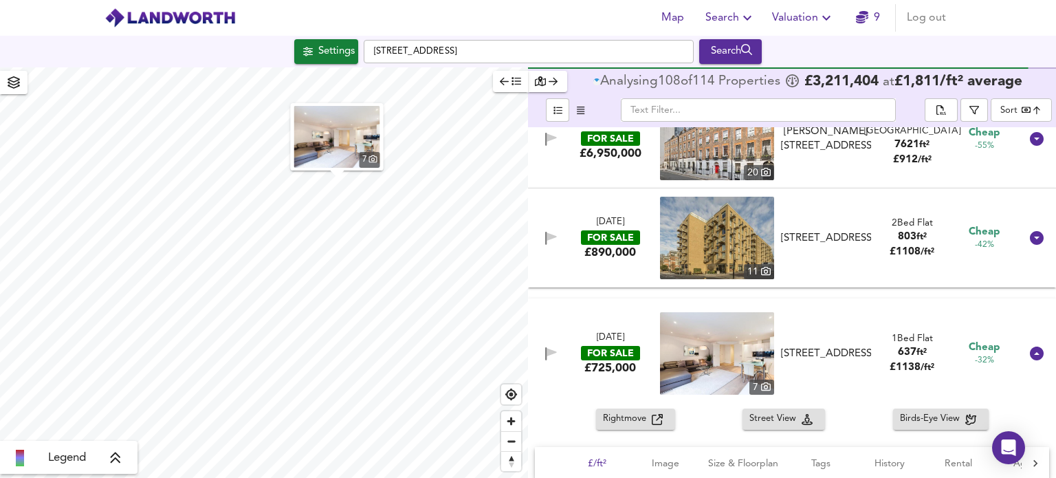
click at [635, 305] on div "11 Aug 2025 FOR SALE £725,000 7 Bull Inn Court, Covent Garden, London, WC2R 0NP…" at bounding box center [792, 353] width 528 height 110
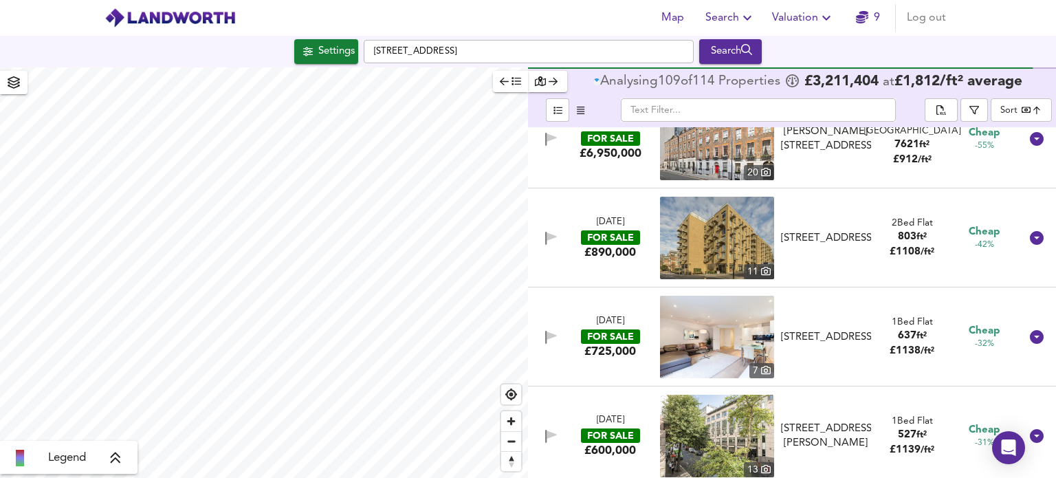
click at [635, 305] on div "11 Aug 2025 FOR SALE £725,000 7 Bull Inn Court, Covent Garden, London, WC2R 0NP…" at bounding box center [776, 337] width 490 height 83
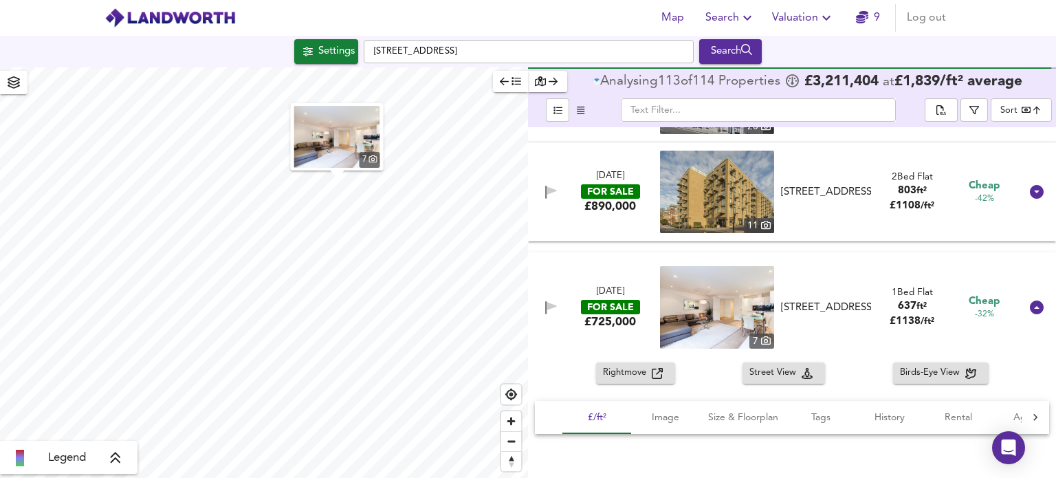
scroll to position [479, 0]
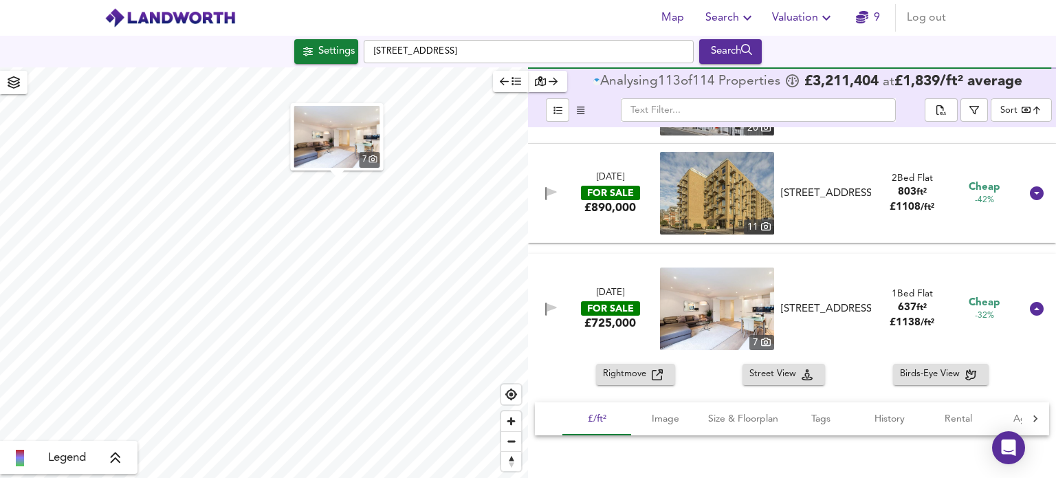
click at [864, 370] on div "Rightmove Street View Birds-Eye View" at bounding box center [792, 374] width 528 height 21
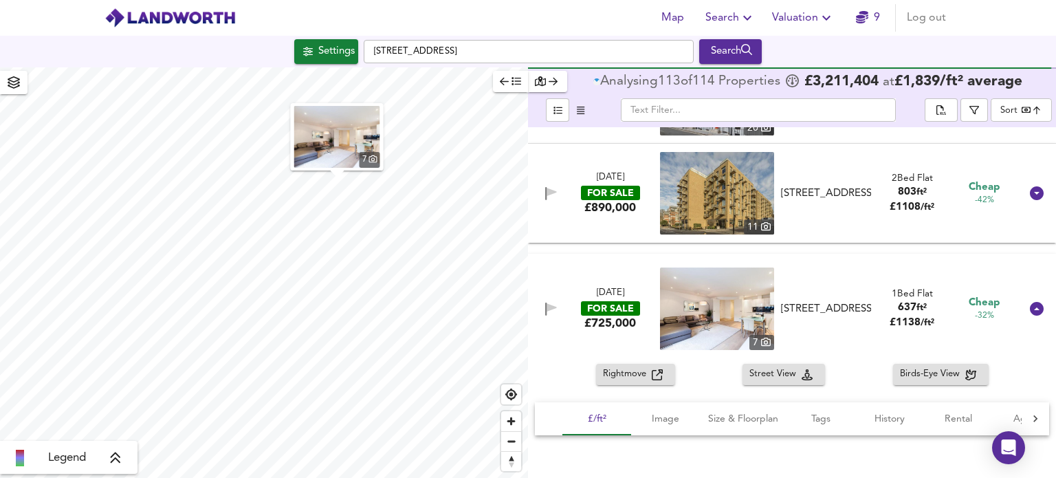
click at [1022, 3] on header "Map Search Valuation 9 Log out" at bounding box center [528, 18] width 1056 height 36
click at [1020, 8] on header "Map Search Valuation 9 Log out" at bounding box center [528, 18] width 1056 height 36
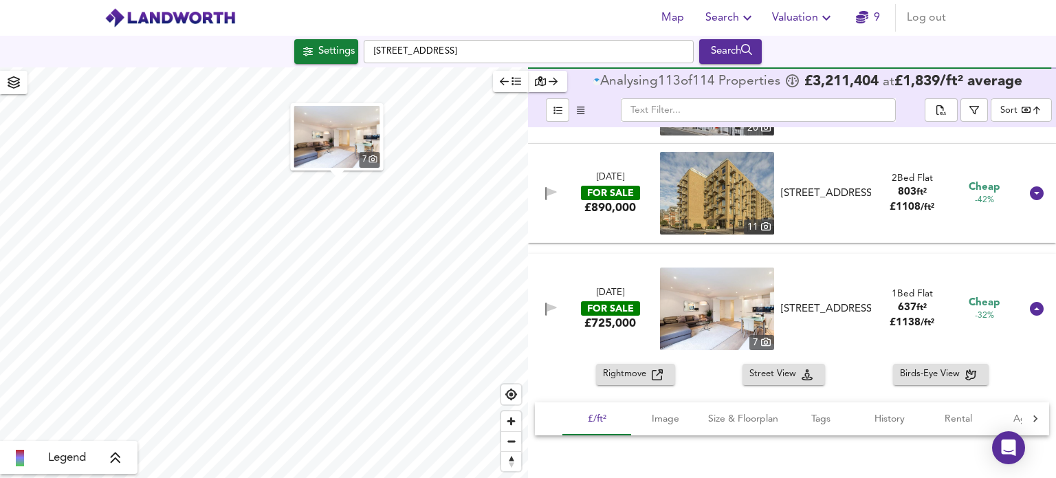
click at [1020, 8] on header "Map Search Valuation 9 Log out" at bounding box center [528, 18] width 1056 height 36
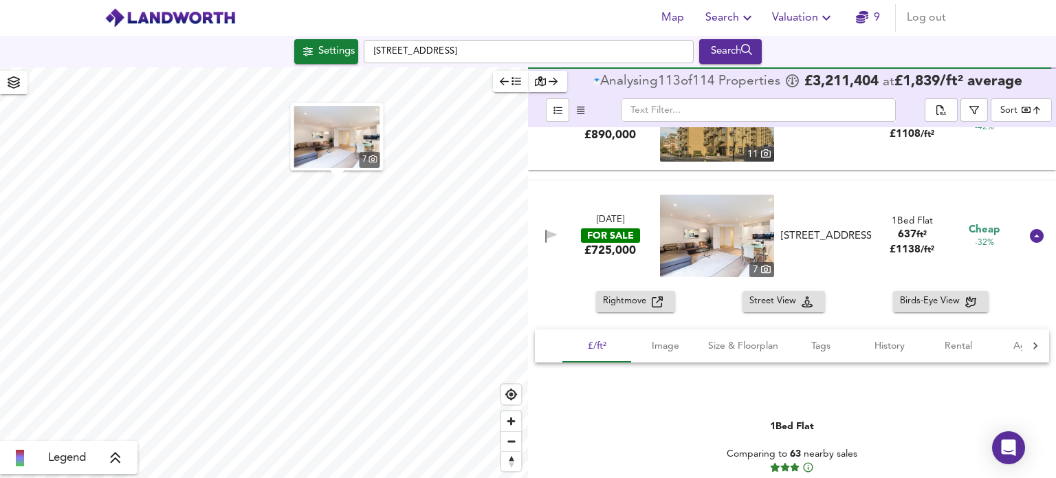
scroll to position [558, 0]
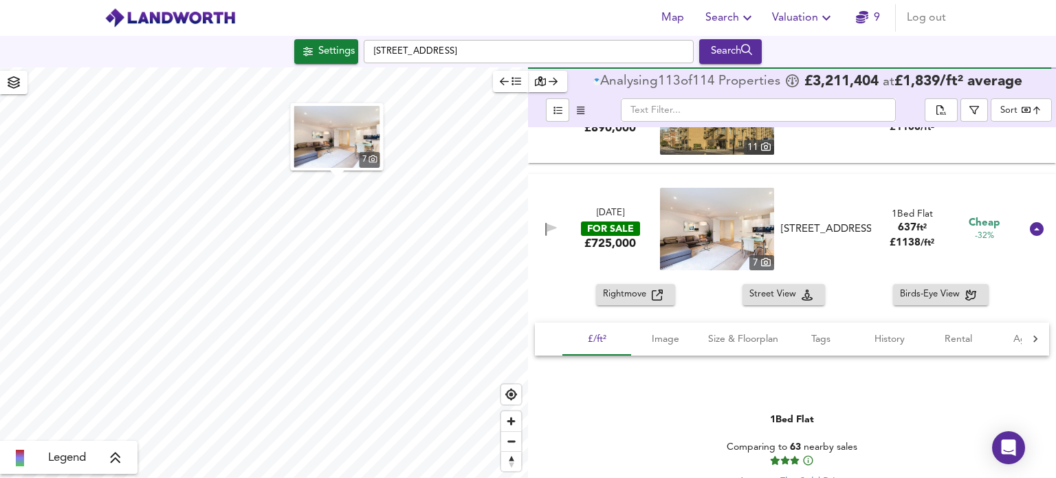
click at [664, 297] on div "Rightmove" at bounding box center [635, 295] width 65 height 16
click at [919, 292] on span "Birds-Eye View" at bounding box center [932, 295] width 65 height 16
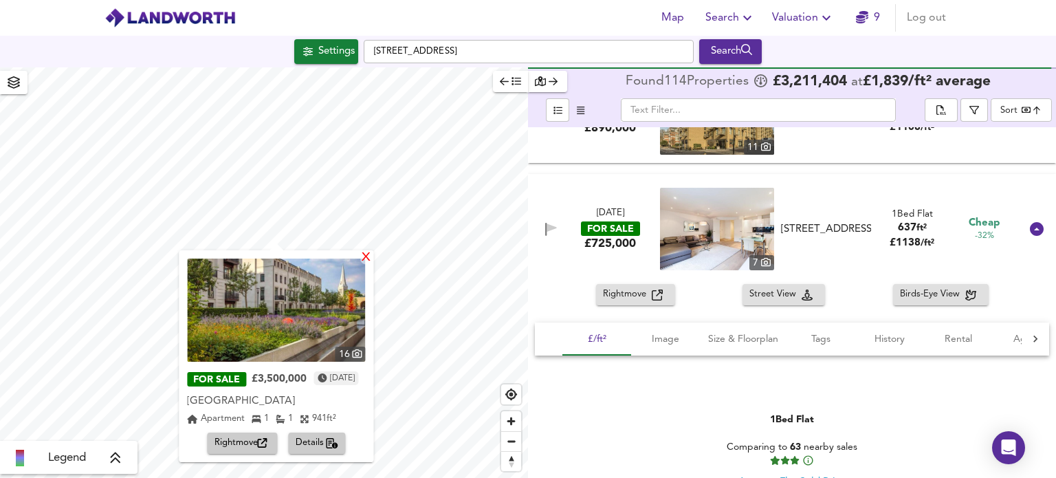
click at [373, 252] on div "X" at bounding box center [367, 258] width 12 height 13
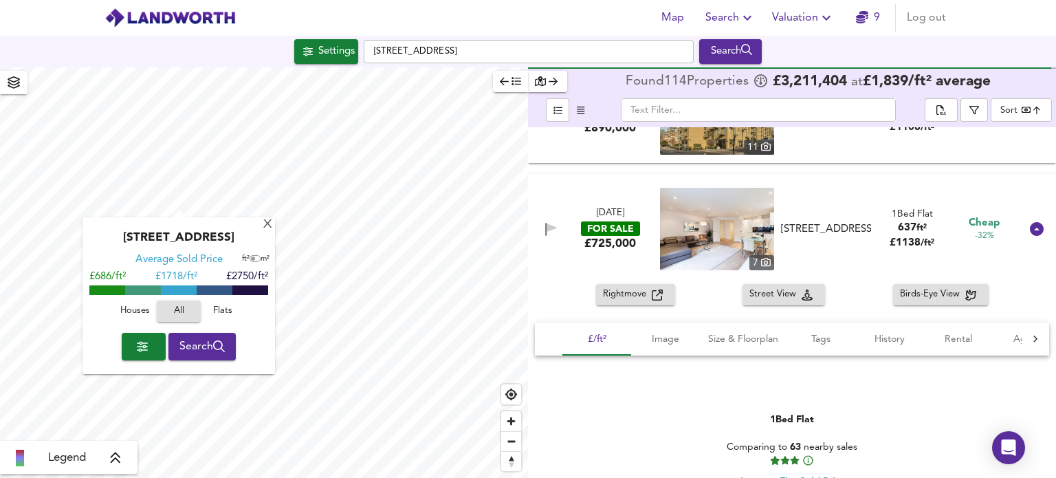
click at [232, 320] on div "X Sherwood Street, W1F 7ED Average Sold Price ft² m² £686/ft² £ 1718/ft² £2750/…" at bounding box center [264, 272] width 528 height 410
click at [248, 294] on div "X Sherwood Street, W1F 7ED Average Sold Price ft² m² £686/ft² £ 1718/ft² £2750/…" at bounding box center [264, 272] width 528 height 410
type input "201"
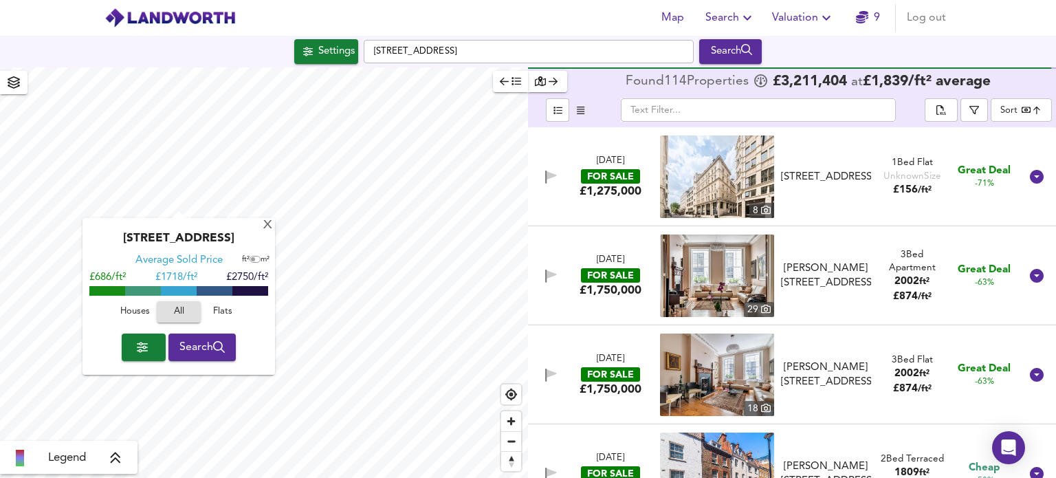
click at [183, 345] on span "Search" at bounding box center [202, 347] width 46 height 19
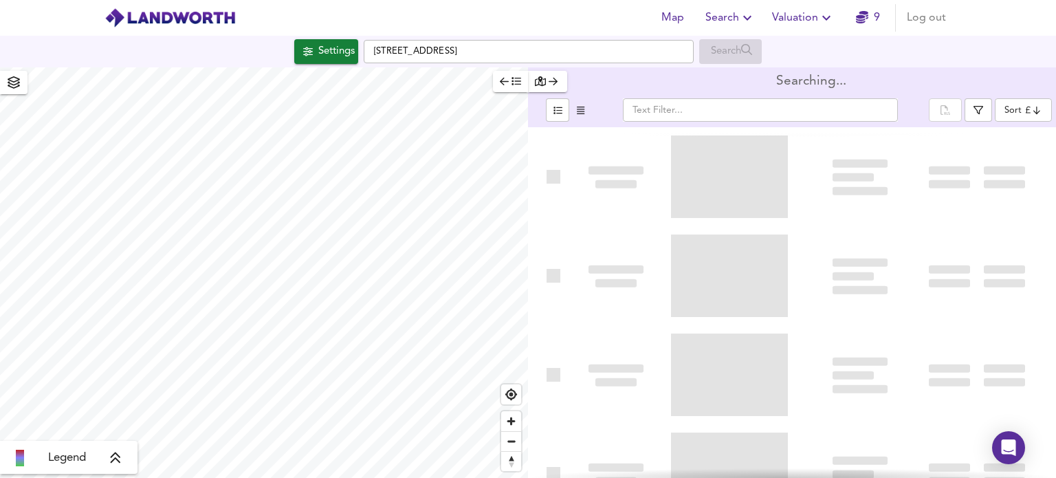
type input "bestdeal"
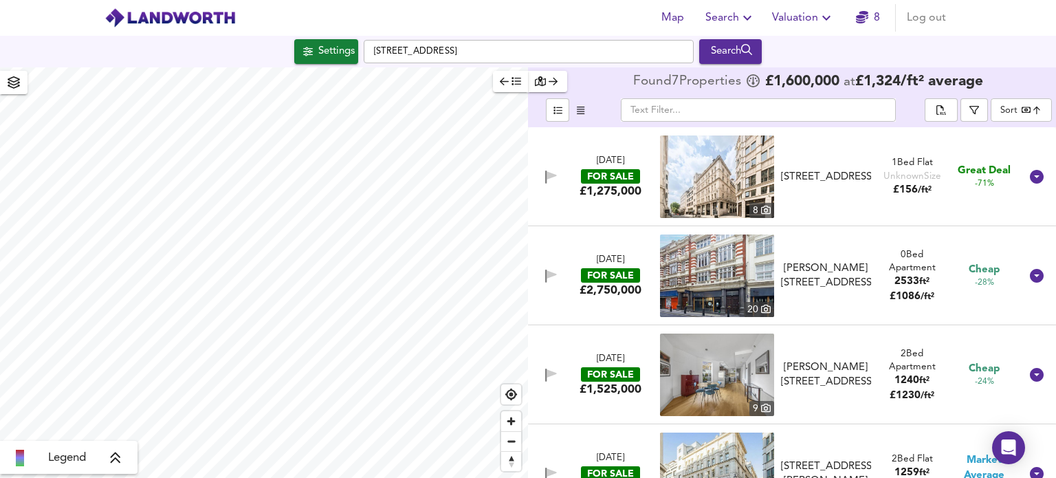
click at [550, 177] on icon "button" at bounding box center [552, 175] width 10 height 8
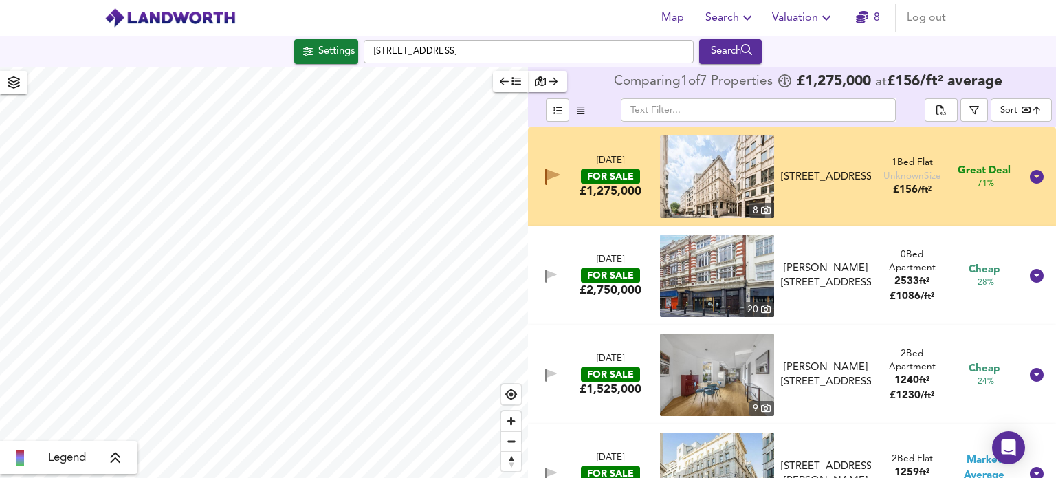
click at [557, 186] on button "button" at bounding box center [552, 177] width 21 height 22
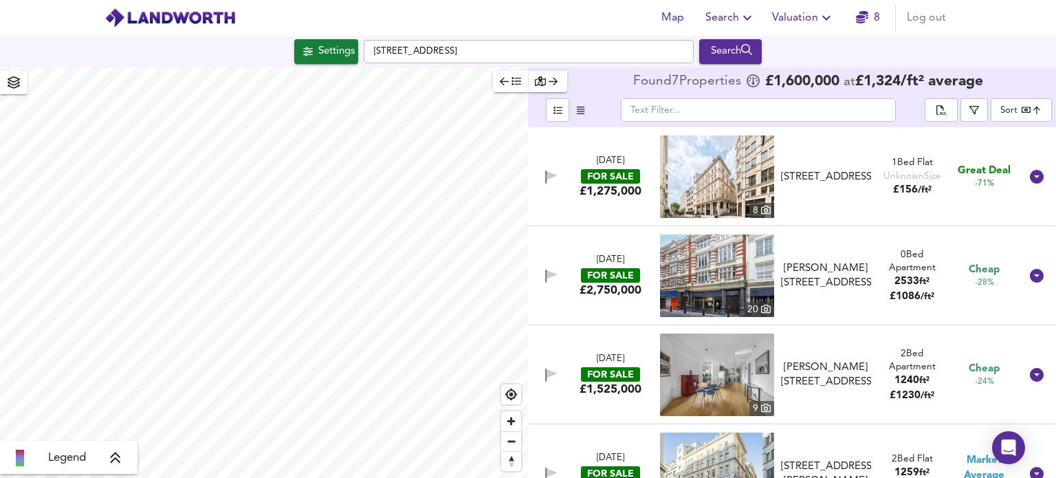
scroll to position [342, 0]
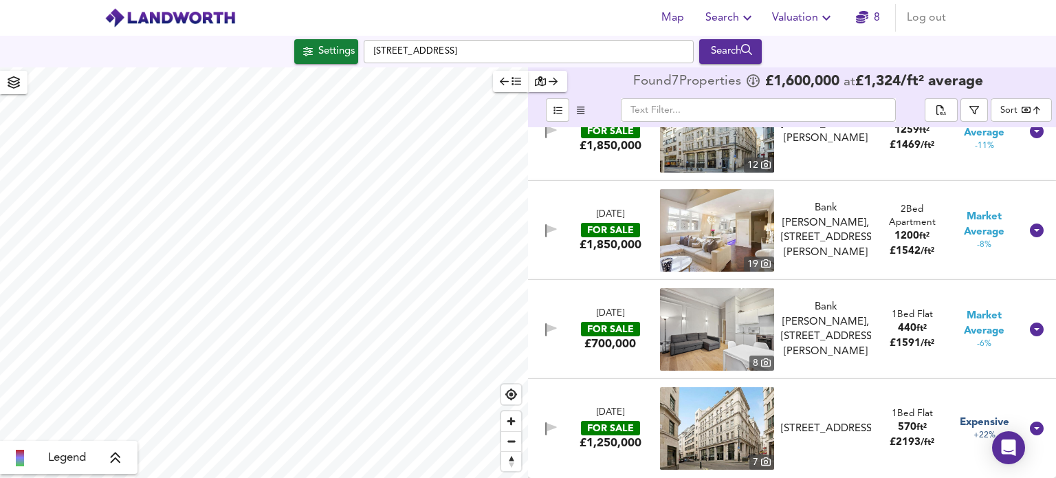
click at [750, 353] on img at bounding box center [717, 329] width 114 height 83
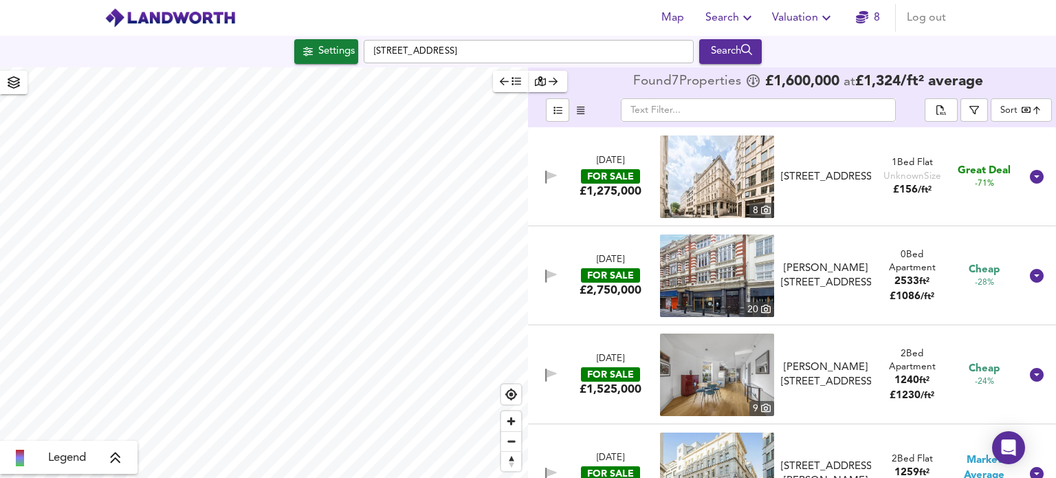
click at [186, 14] on img at bounding box center [170, 18] width 131 height 21
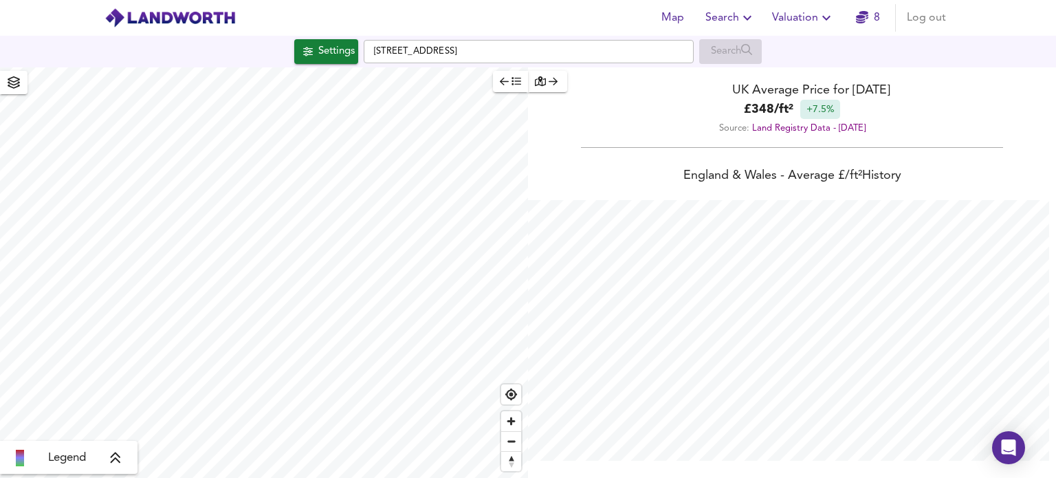
scroll to position [478, 1056]
drag, startPoint x: 673, startPoint y: 175, endPoint x: 828, endPoint y: 161, distance: 155.4
click at [828, 161] on div "England & Wales - Average £/ ft² History England & Wales - Total Quarterly Sale…" at bounding box center [792, 474] width 528 height 642
click at [829, 162] on div "England & Wales - Average £/ ft² History England & Wales - Total Quarterly Sale…" at bounding box center [792, 474] width 528 height 642
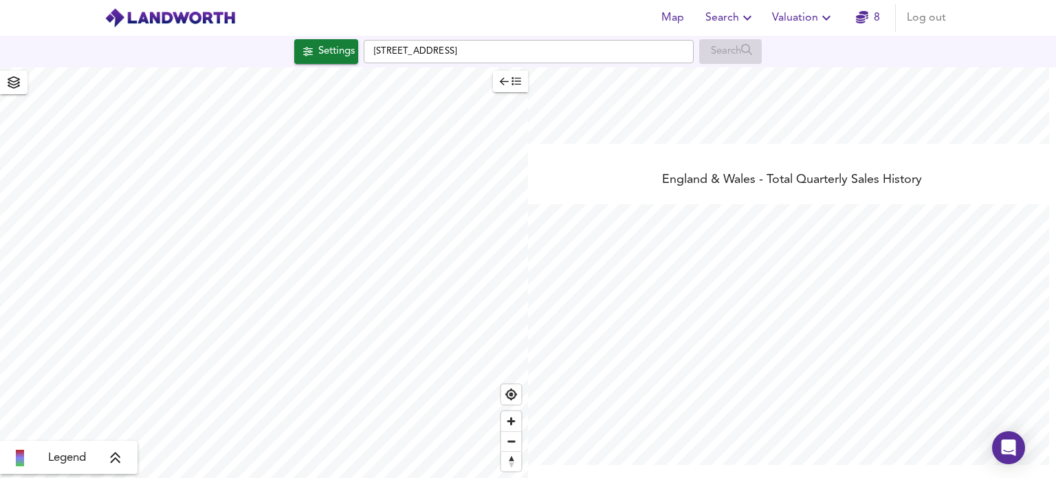
scroll to position [0, 0]
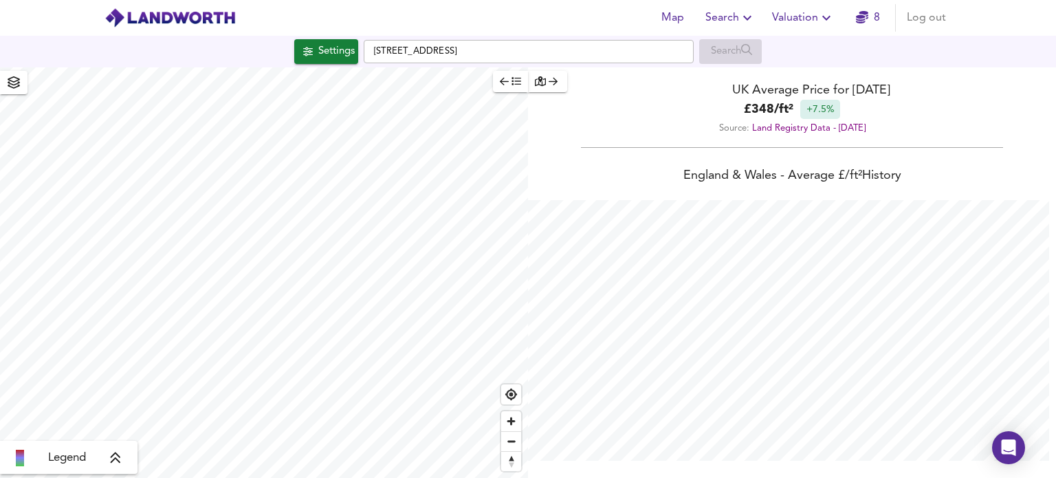
click at [861, 23] on icon "button" at bounding box center [862, 17] width 12 height 12
